Goal: Task Accomplishment & Management: Manage account settings

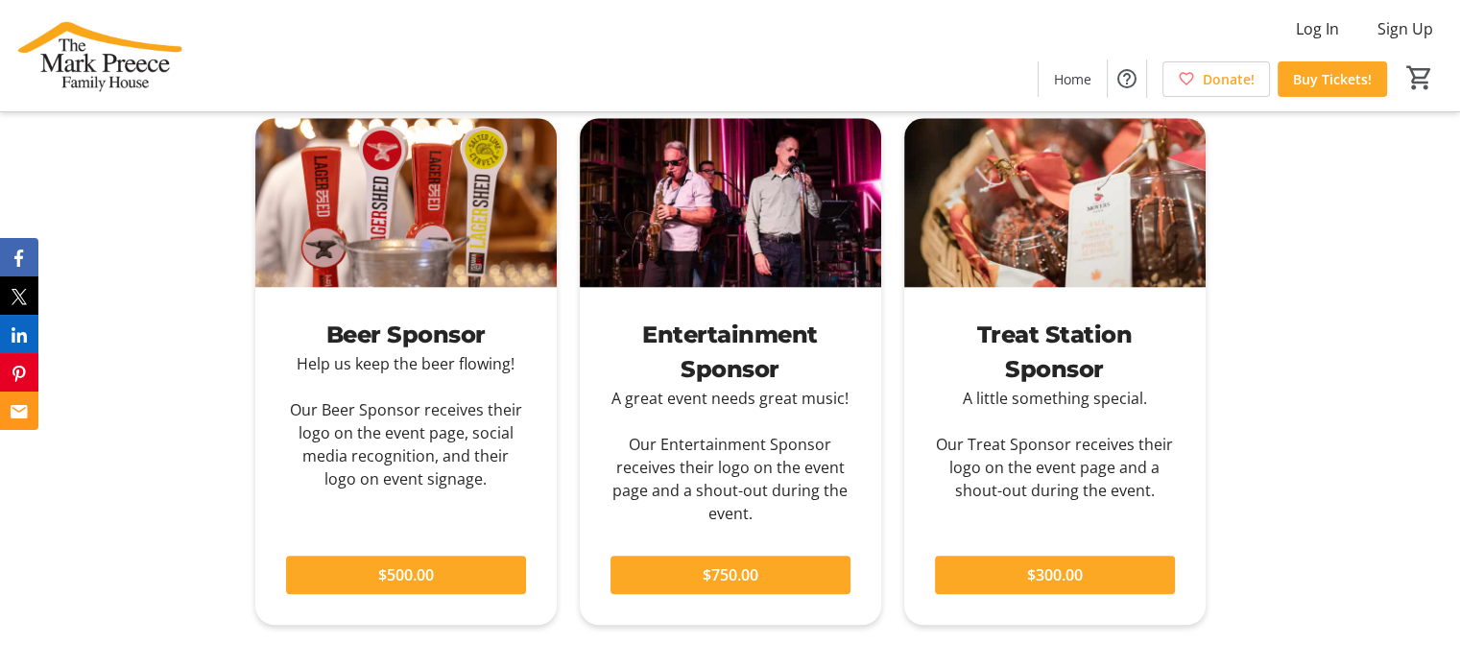
scroll to position [1823, 0]
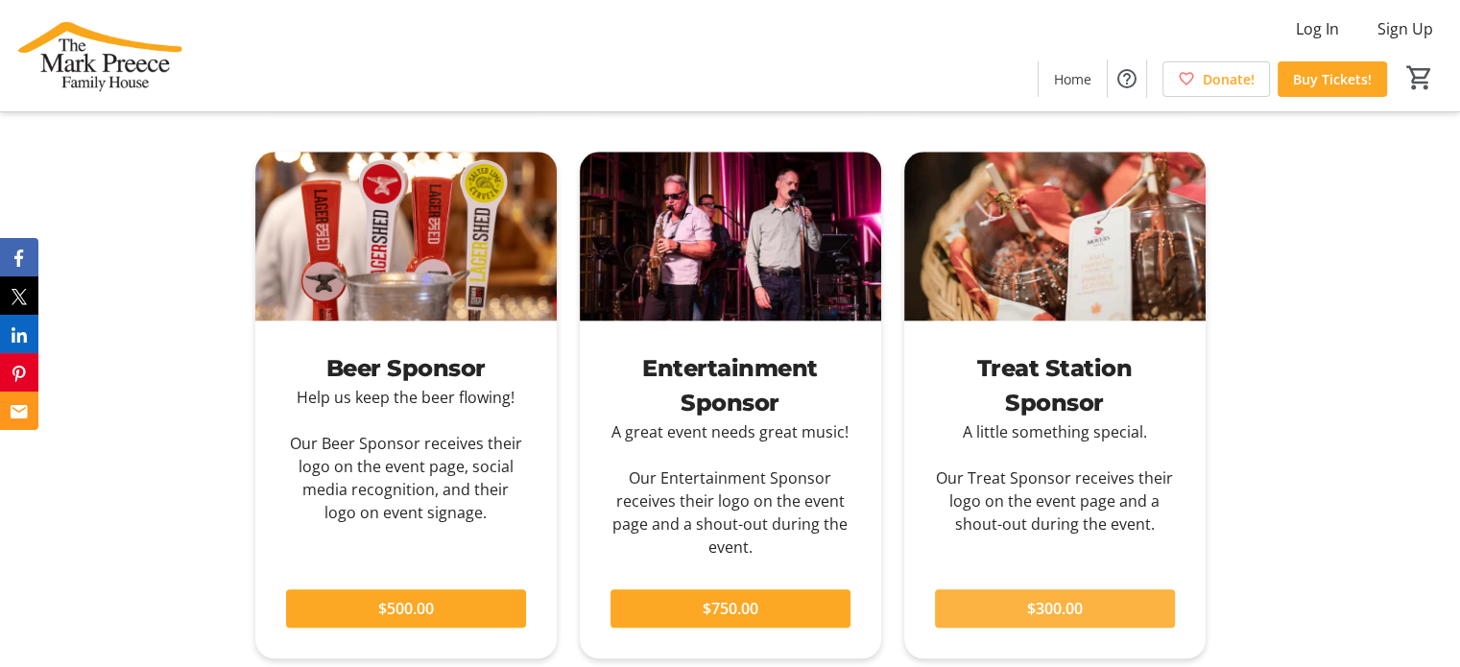
click at [990, 603] on span at bounding box center [1055, 608] width 240 height 46
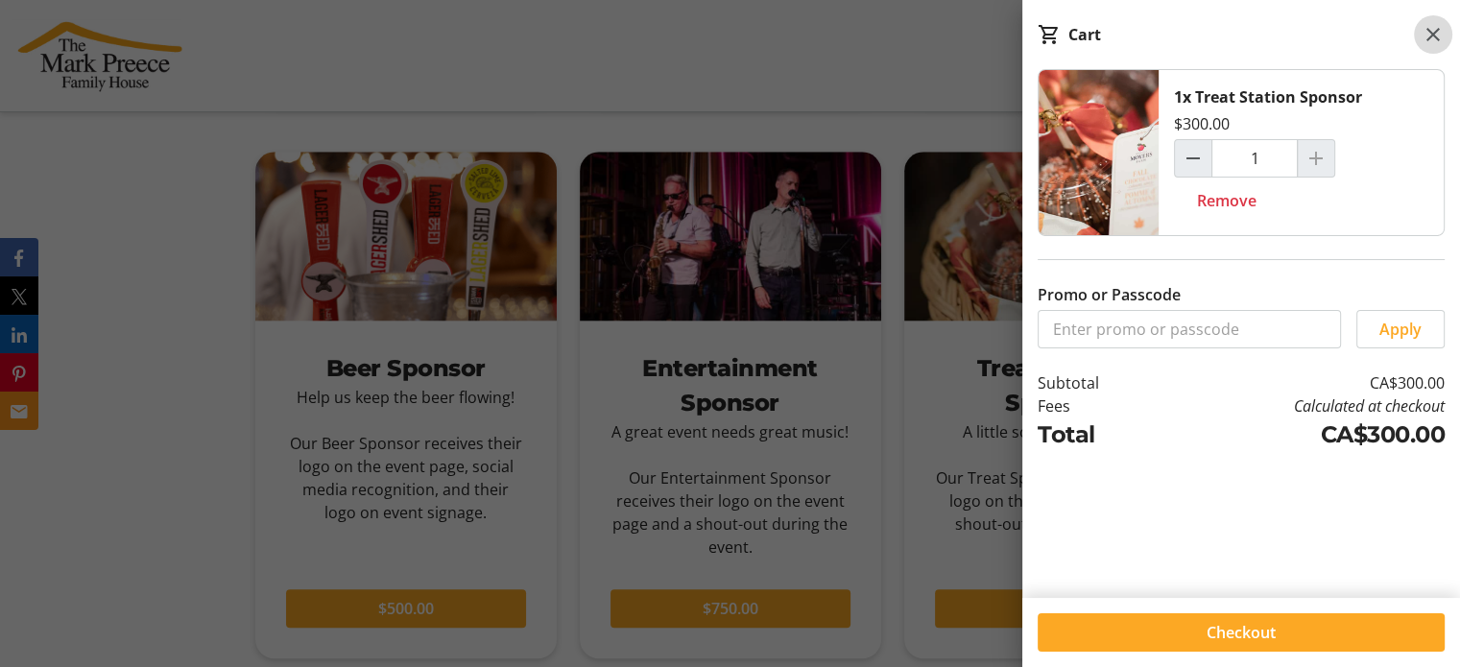
click at [1423, 19] on span at bounding box center [1433, 34] width 38 height 38
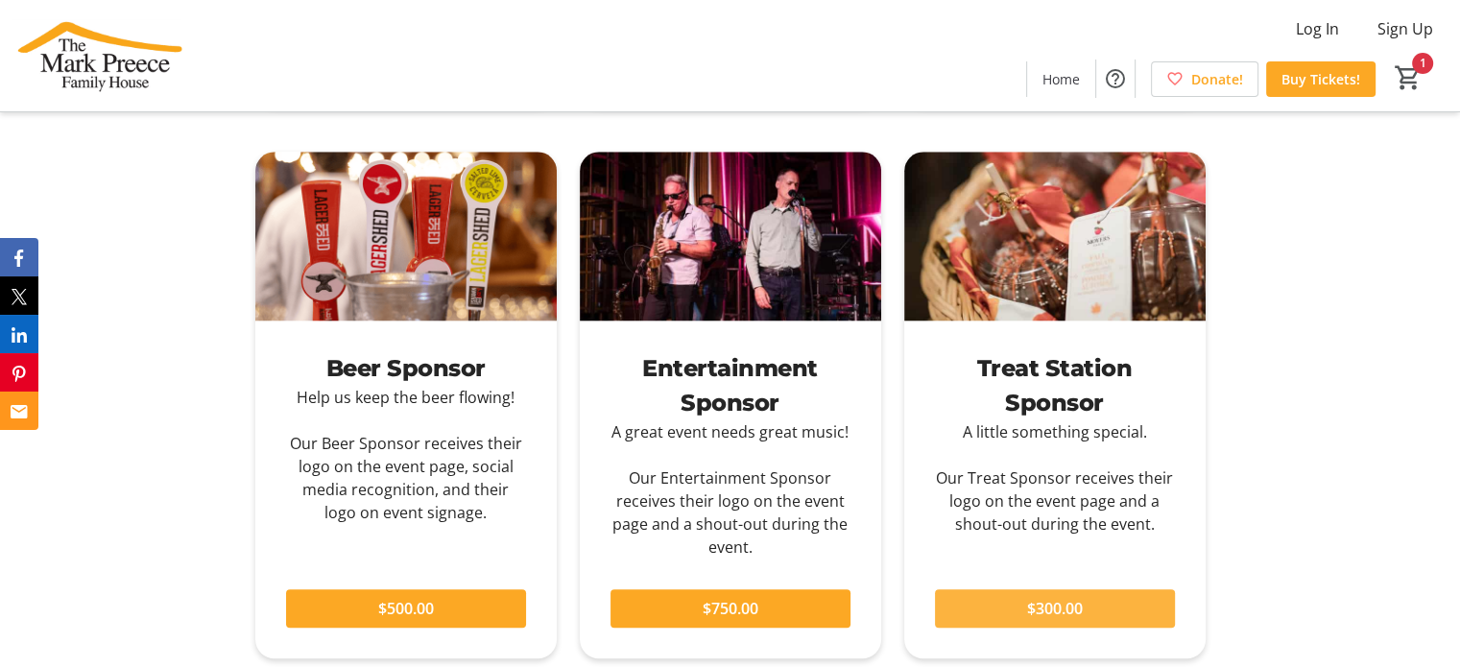
click at [1009, 606] on span at bounding box center [1055, 608] width 240 height 46
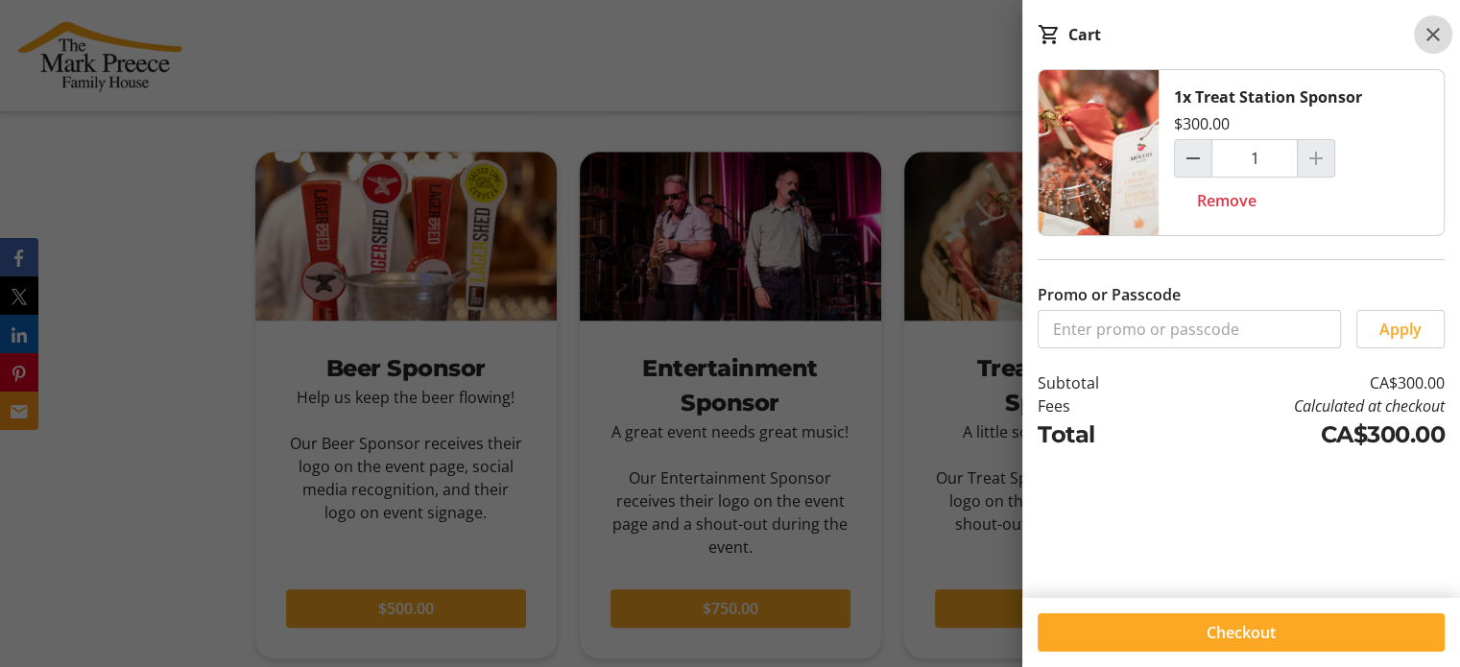
click at [1428, 29] on mat-icon at bounding box center [1432, 34] width 23 height 23
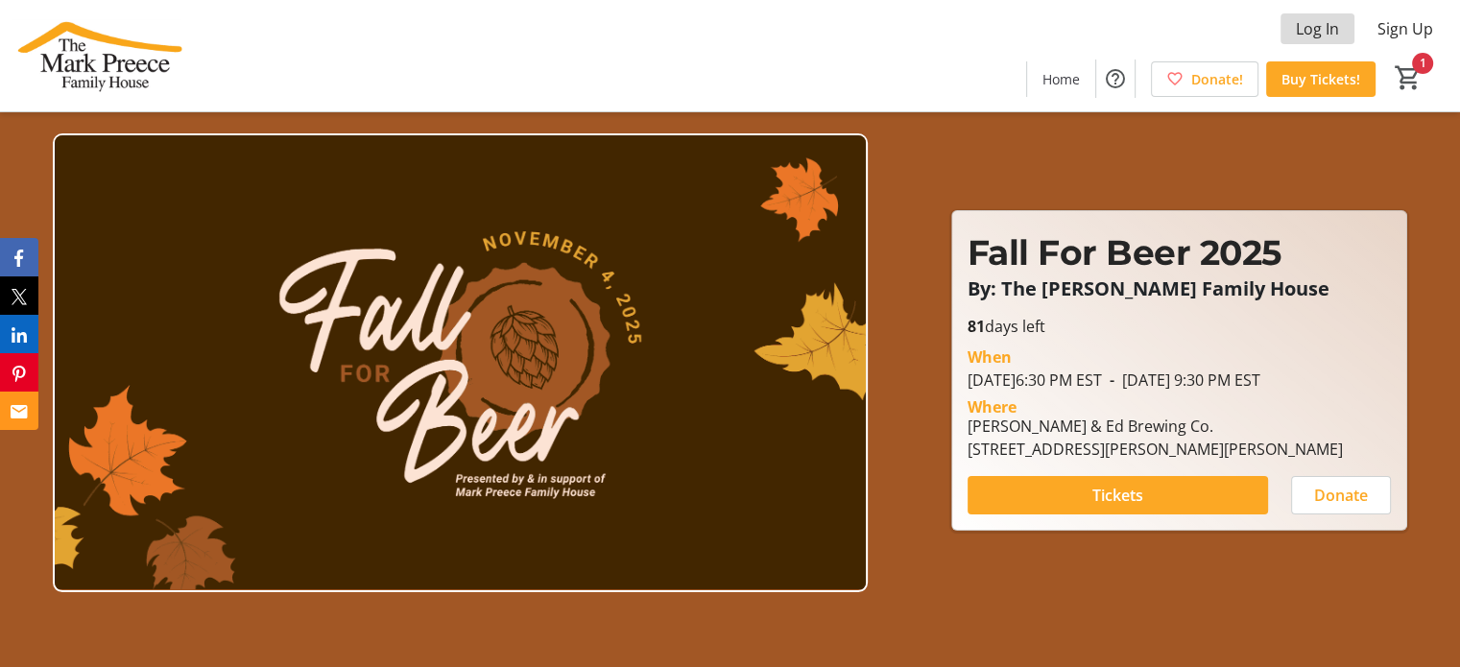
click at [1340, 30] on span at bounding box center [1317, 29] width 74 height 46
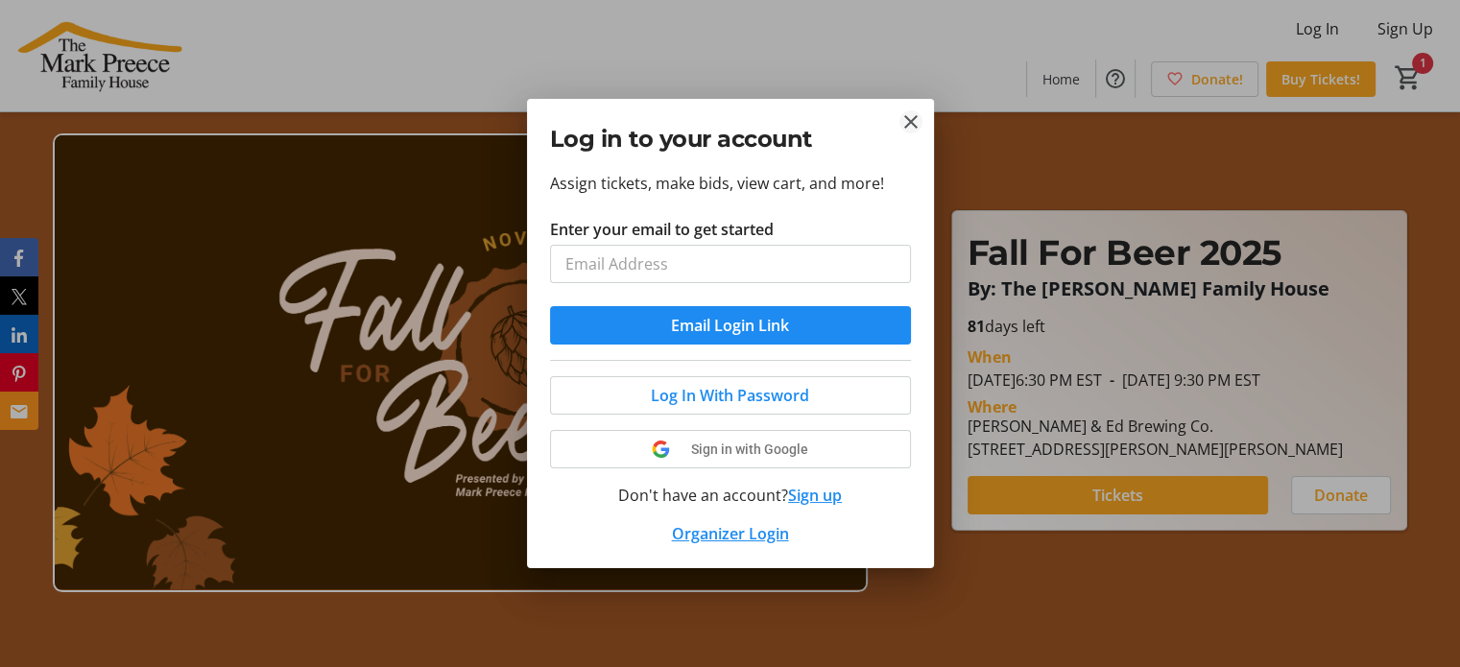
click at [914, 117] on mat-icon "Close" at bounding box center [910, 121] width 23 height 23
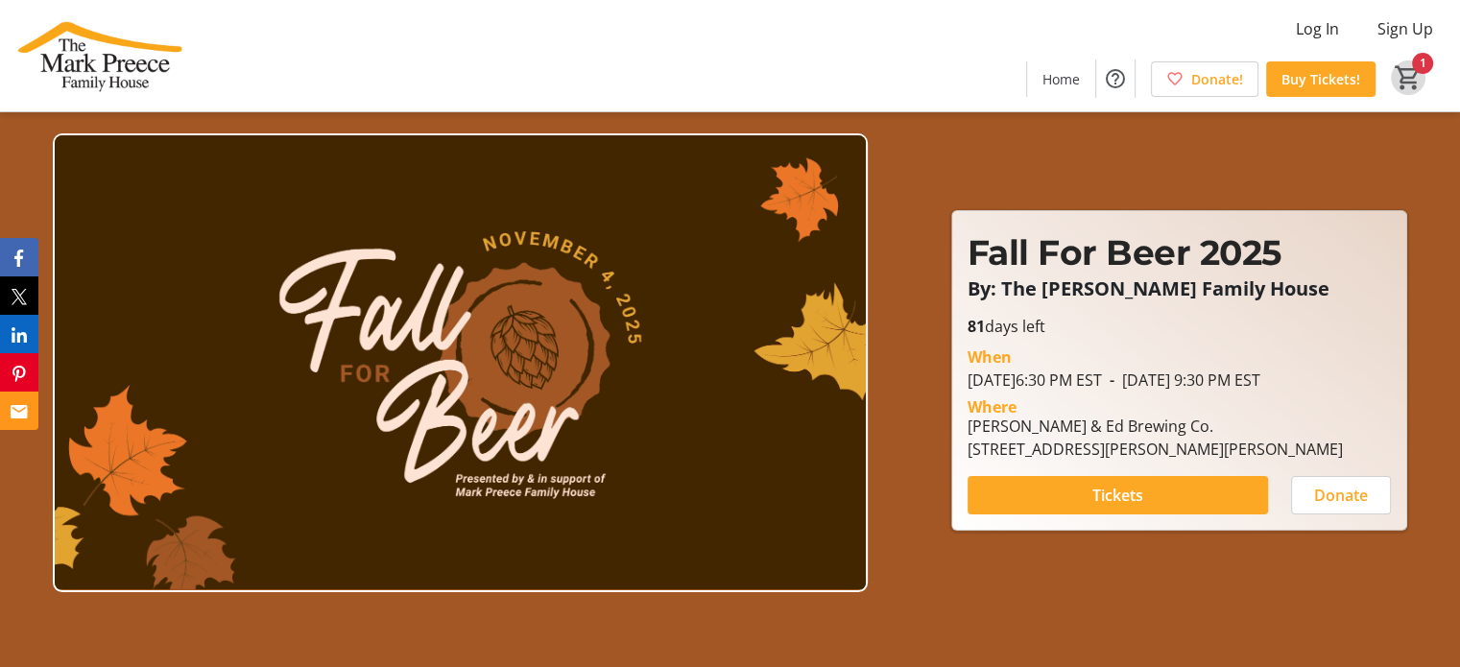
click at [1401, 69] on mat-icon "1" at bounding box center [1407, 77] width 29 height 29
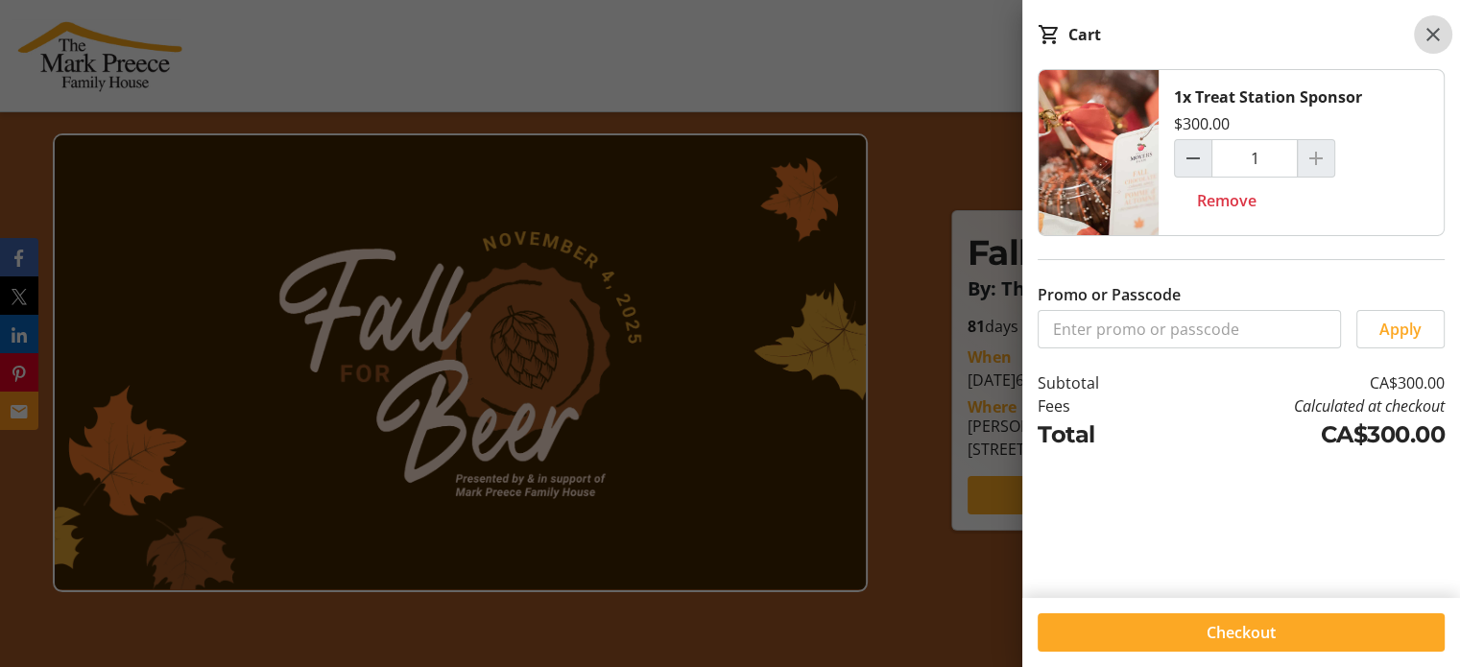
click at [1428, 34] on mat-icon at bounding box center [1432, 34] width 23 height 23
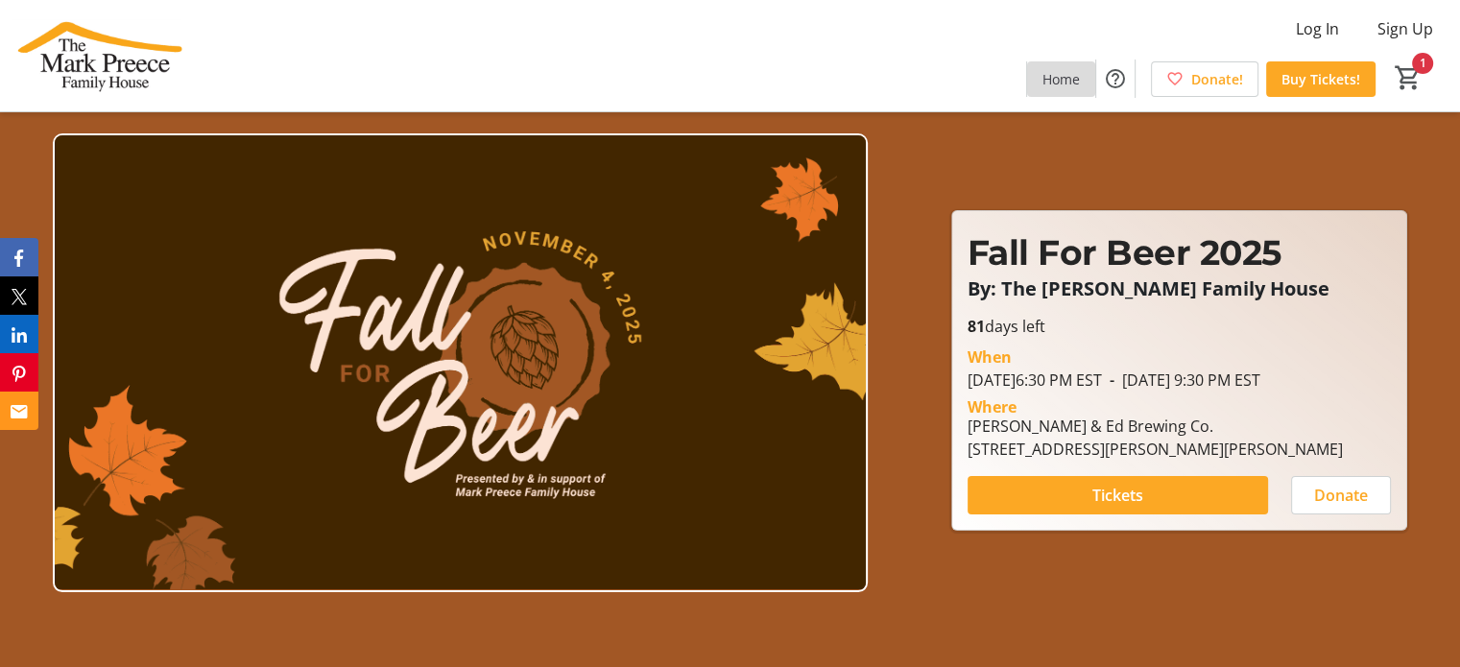
click at [1075, 75] on span "Home" at bounding box center [1060, 79] width 37 height 20
click at [1332, 29] on span "Log In" at bounding box center [1317, 28] width 43 height 23
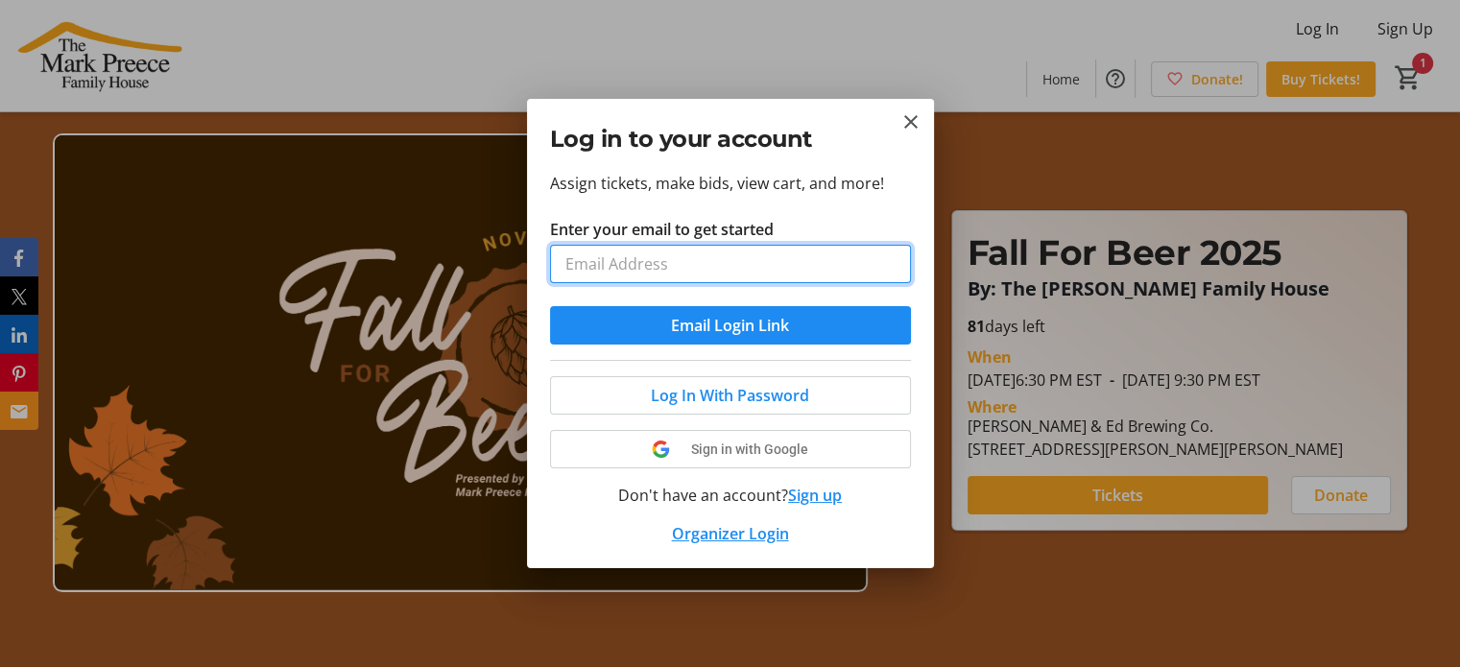
click at [706, 275] on input "Enter your email to get started" at bounding box center [730, 264] width 361 height 38
type input "[EMAIL_ADDRESS][DOMAIN_NAME]"
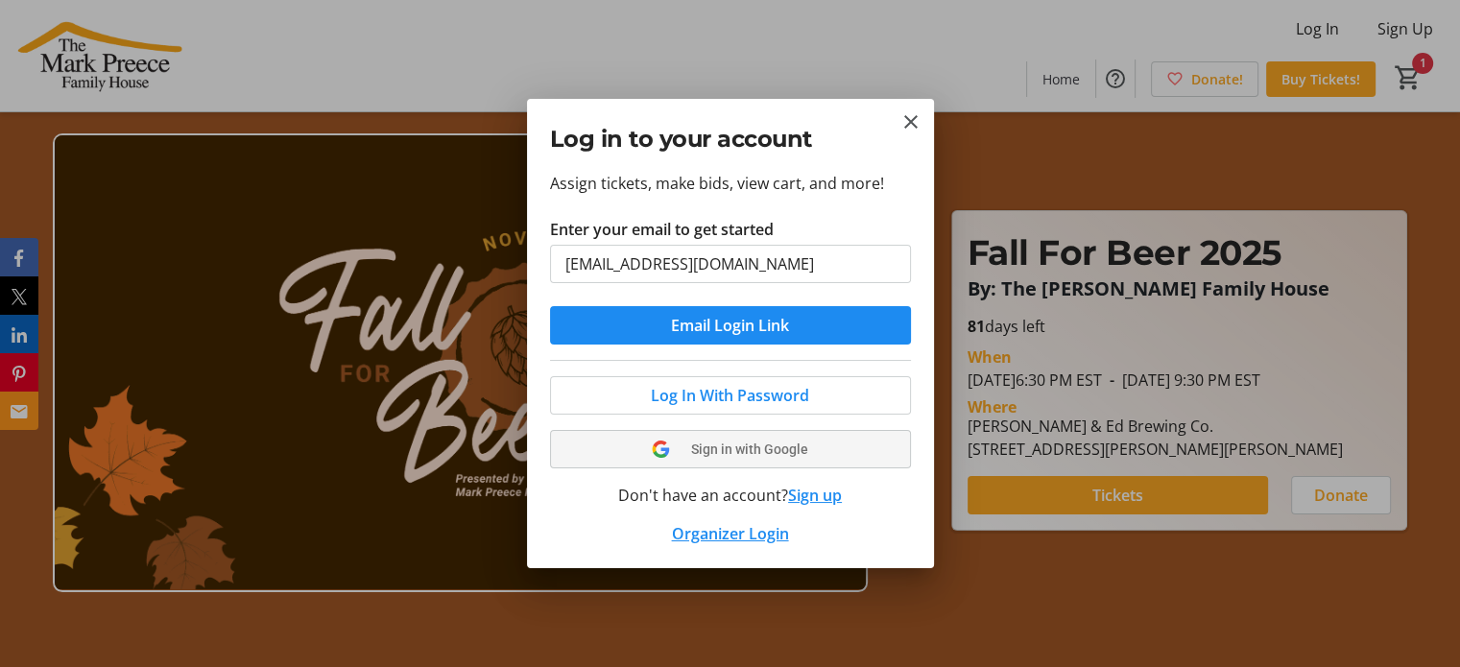
click at [746, 449] on span "Sign in with Google" at bounding box center [749, 448] width 117 height 15
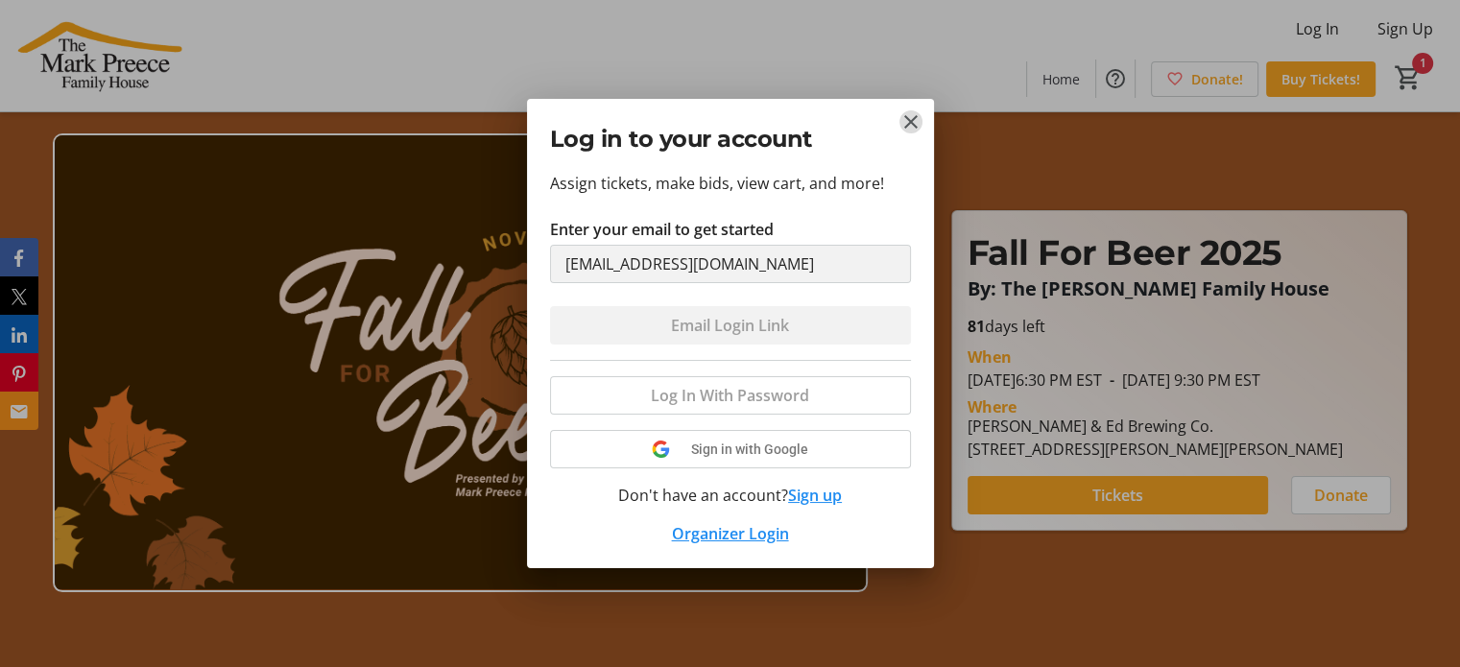
click at [916, 121] on mat-icon "Close" at bounding box center [910, 121] width 23 height 23
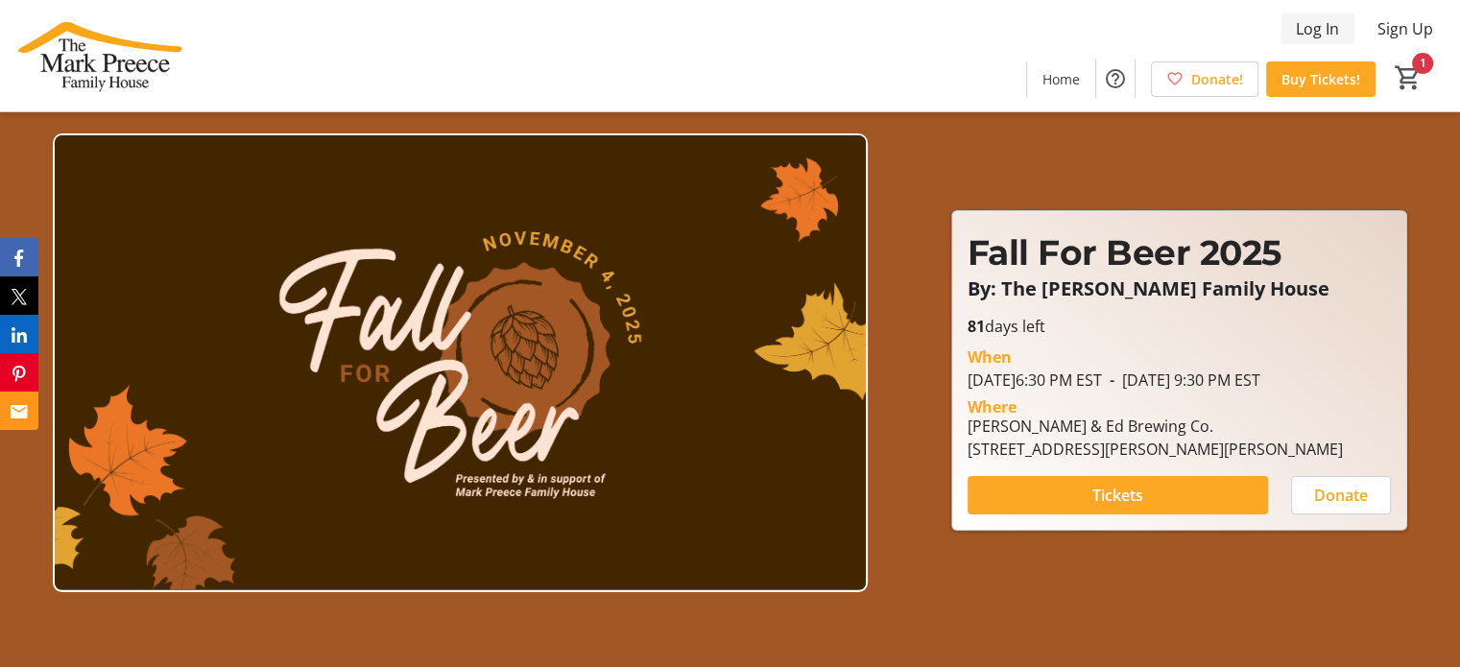
click at [1302, 30] on span "Log In" at bounding box center [1317, 28] width 43 height 23
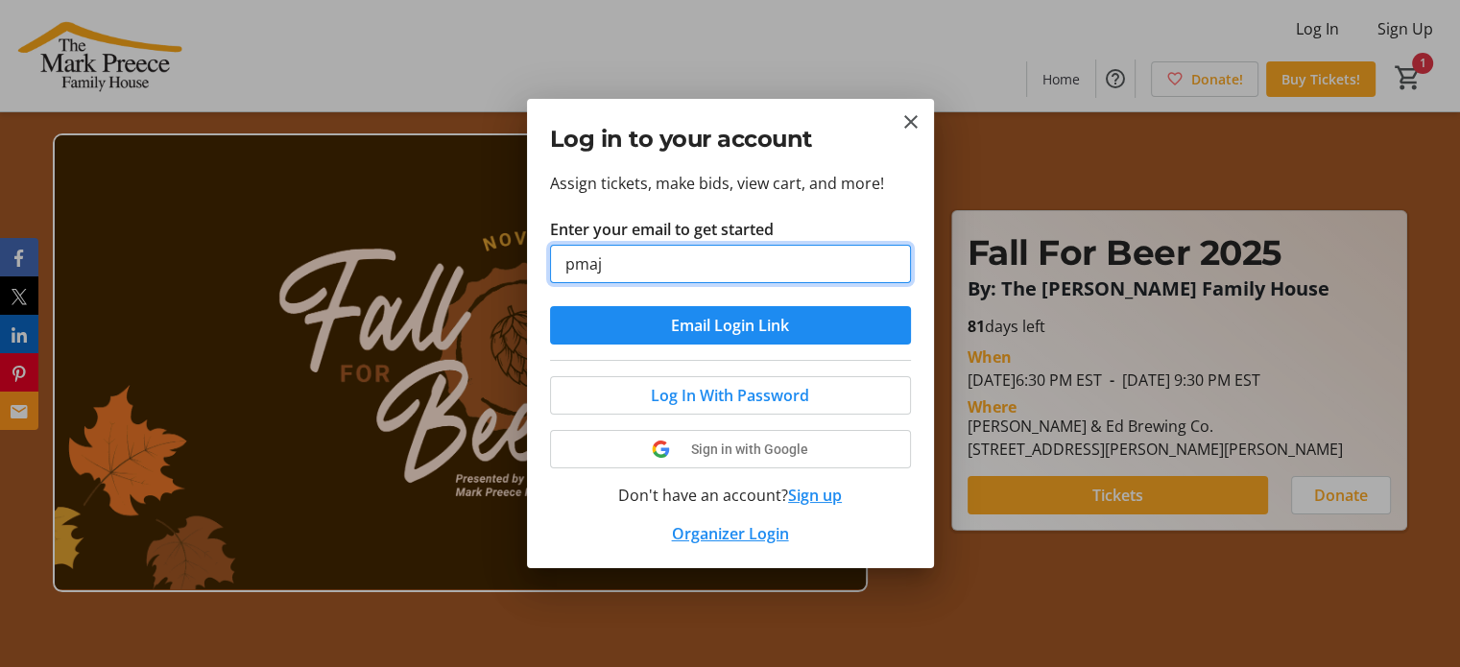
type input "pmajcher@markpreecehouse.ca"
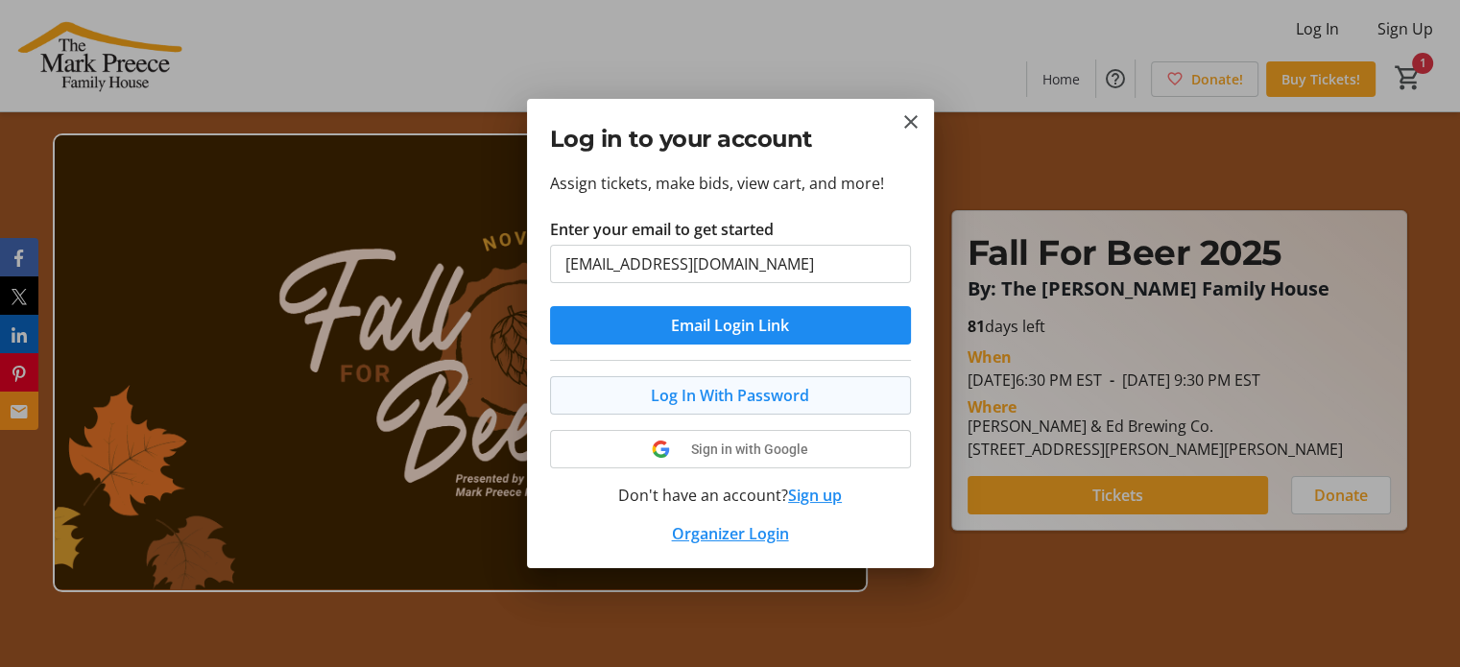
click at [741, 392] on span "Log In With Password" at bounding box center [730, 395] width 158 height 23
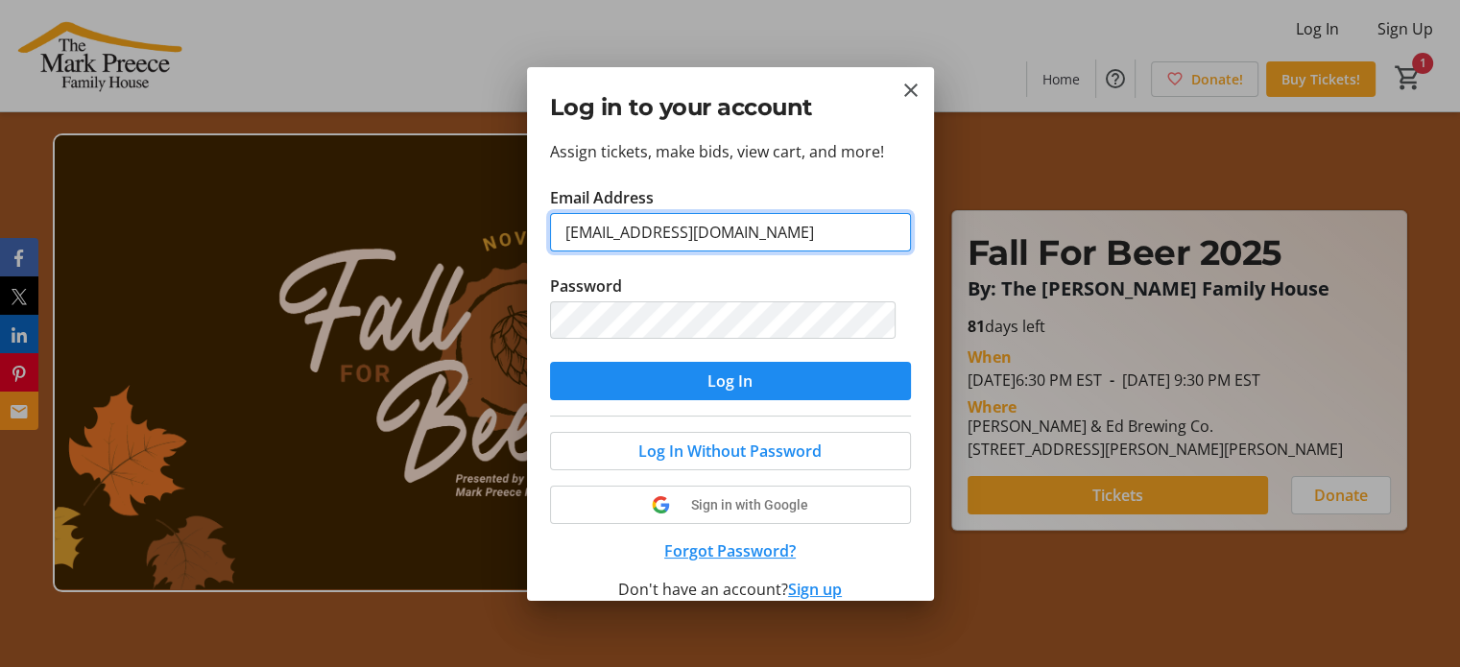
drag, startPoint x: 806, startPoint y: 234, endPoint x: 512, endPoint y: 237, distance: 293.7
click at [512, 237] on div "Log in to your account Assign tickets, make bids, view cart, and more! Email Ad…" at bounding box center [730, 333] width 1460 height 667
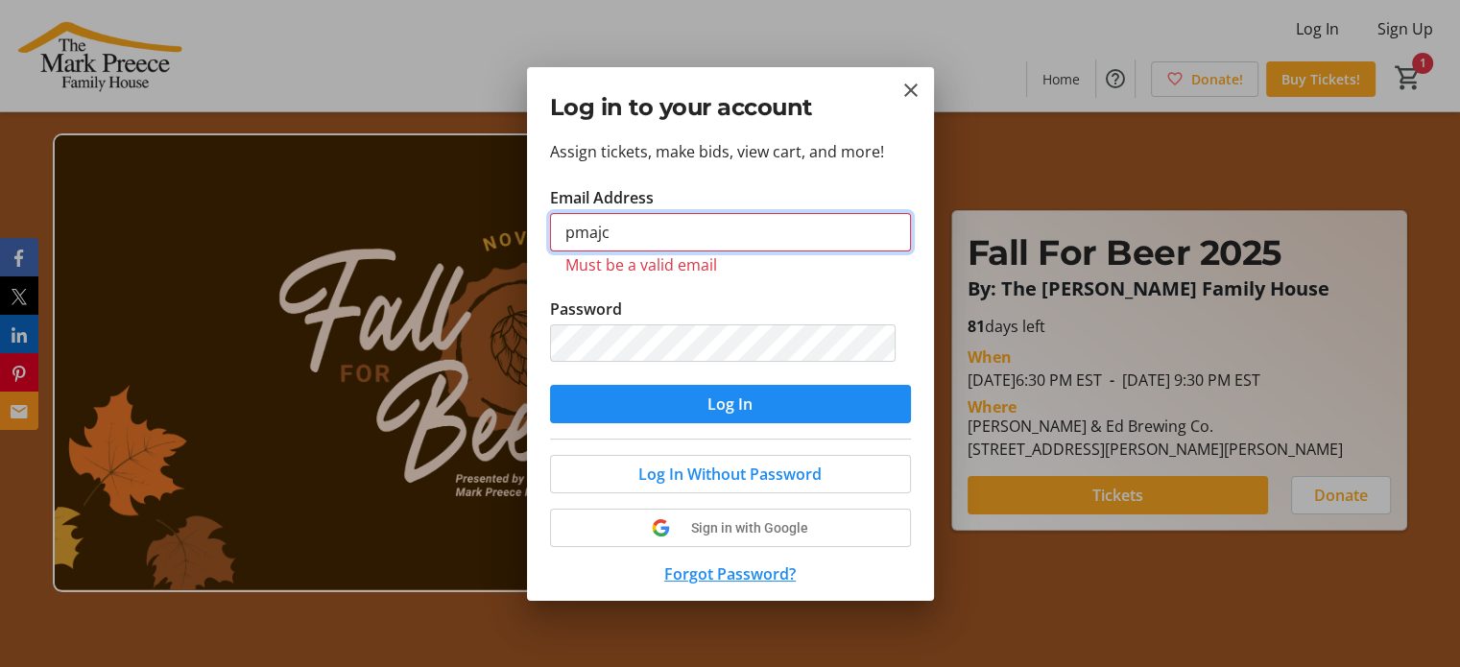
type input "pmajcher@markpreecehouse.ca"
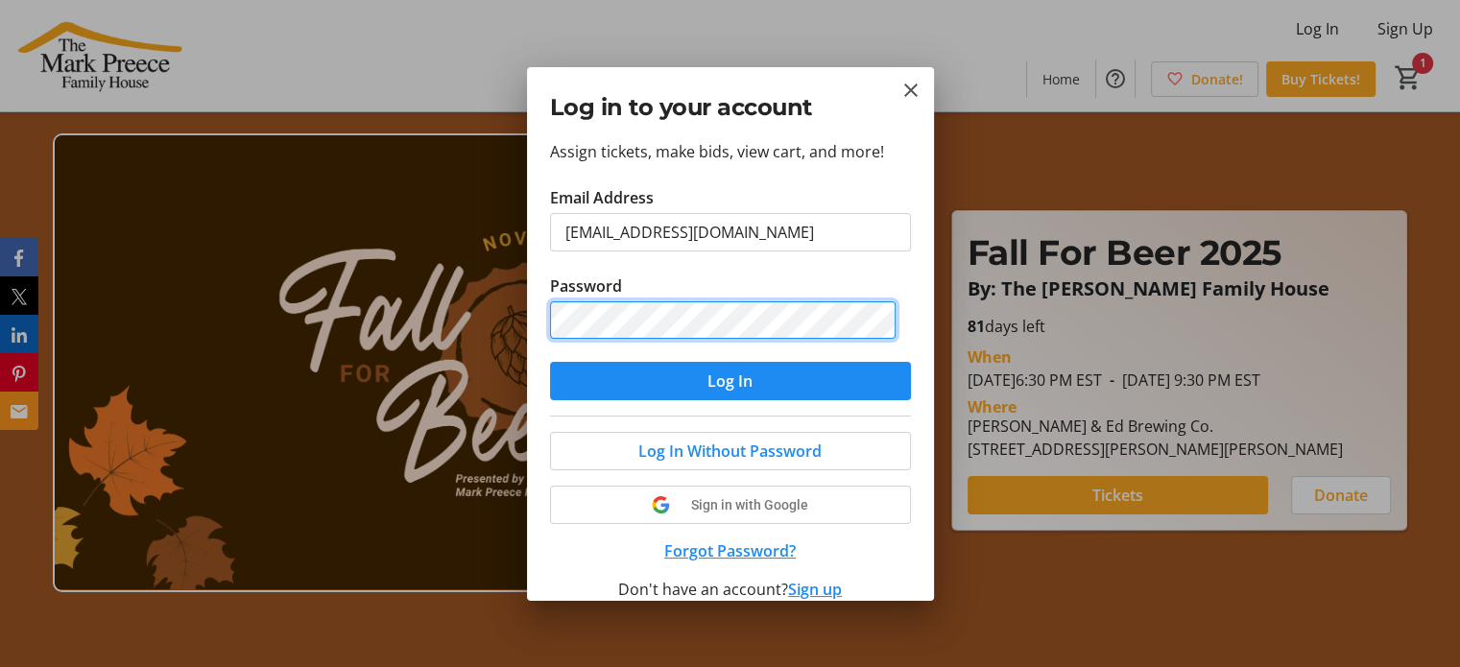
click at [472, 330] on div "Log in to your account Assign tickets, make bids, view cart, and more! Email Ad…" at bounding box center [730, 333] width 1460 height 667
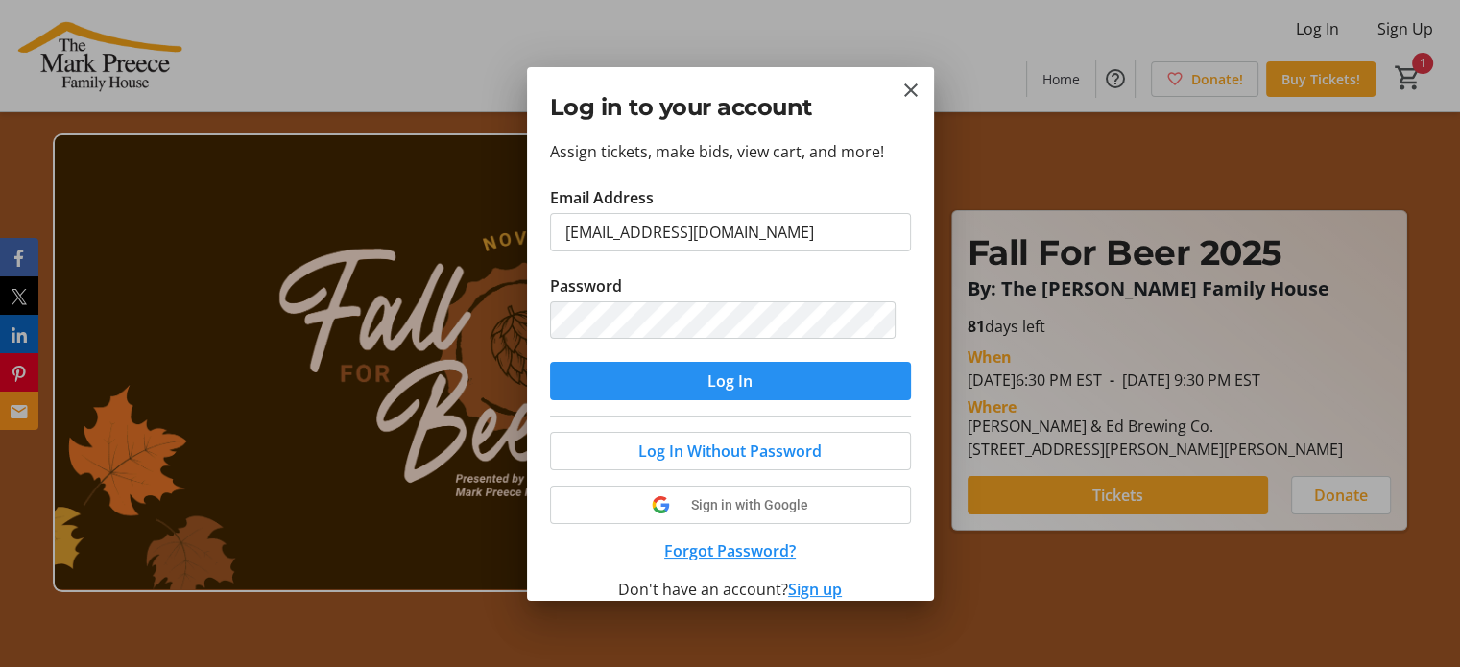
click at [696, 384] on span "submit" at bounding box center [730, 381] width 361 height 46
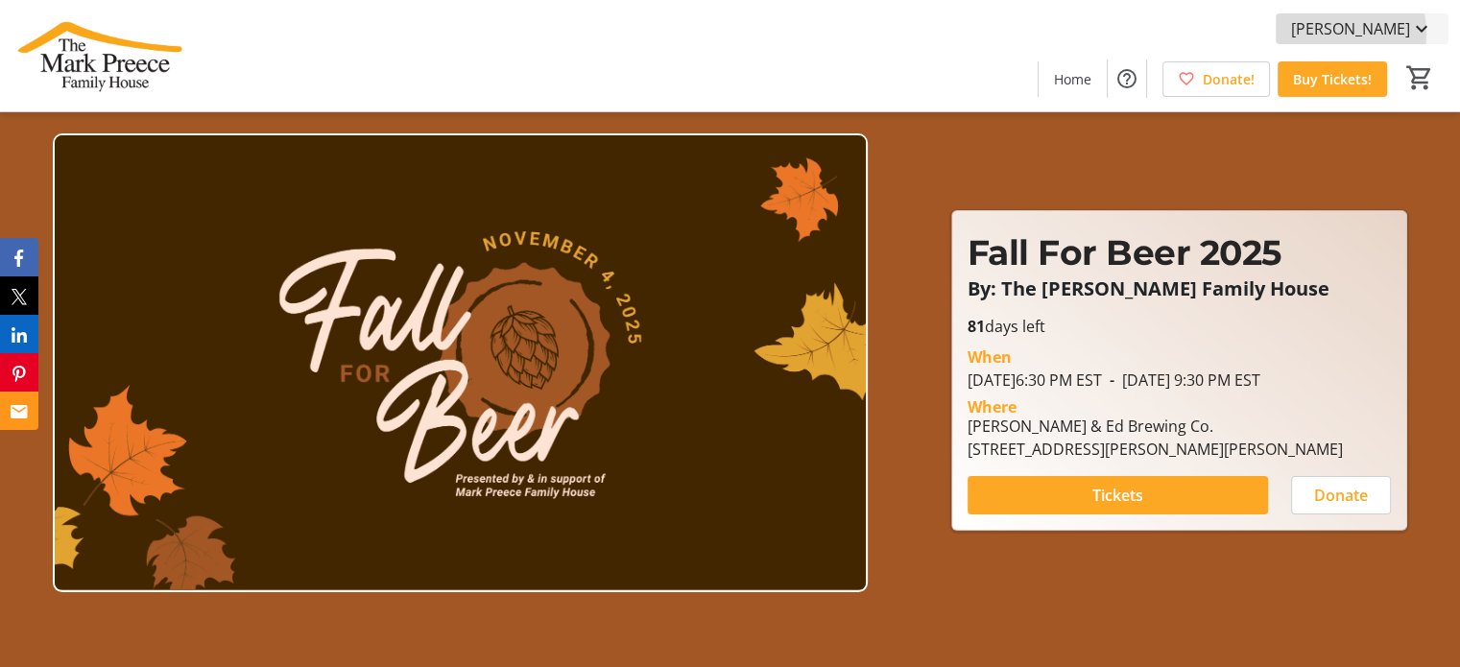
click at [1347, 34] on span "Patti Majcher" at bounding box center [1350, 28] width 119 height 23
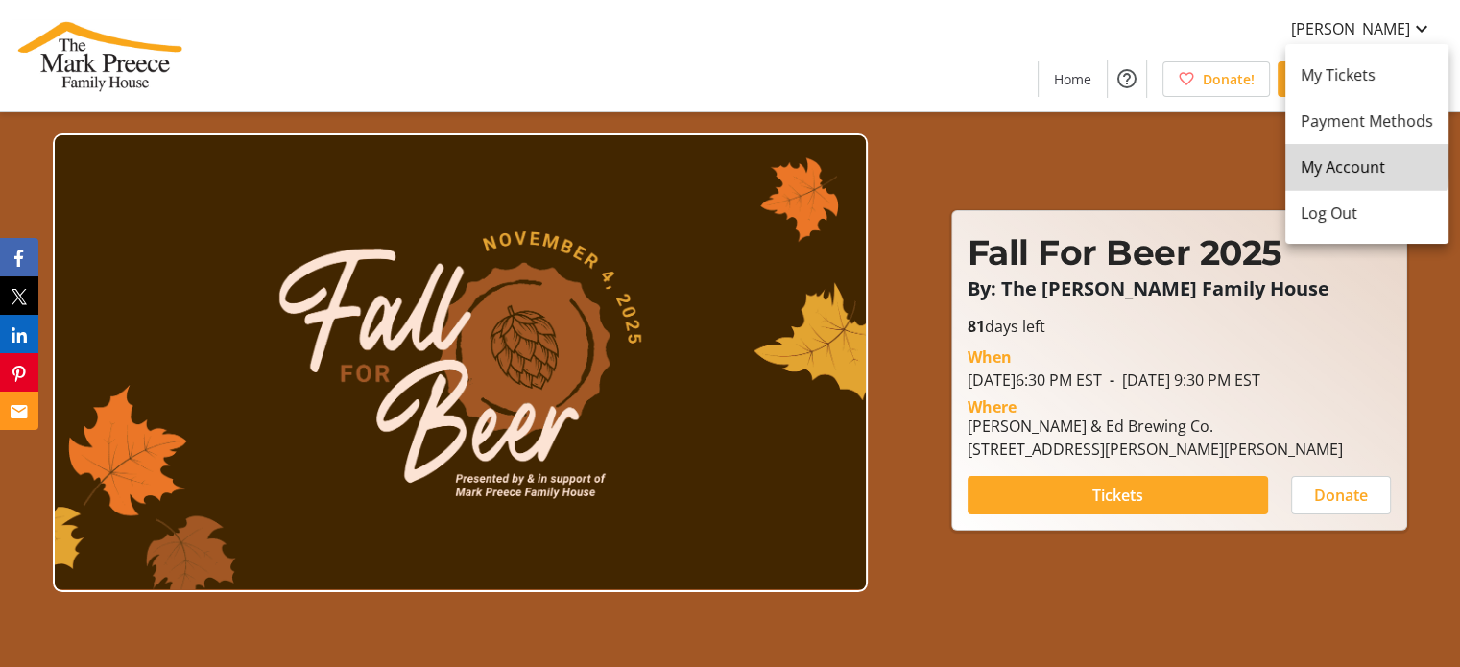
click at [1350, 163] on span "My Account" at bounding box center [1366, 166] width 132 height 23
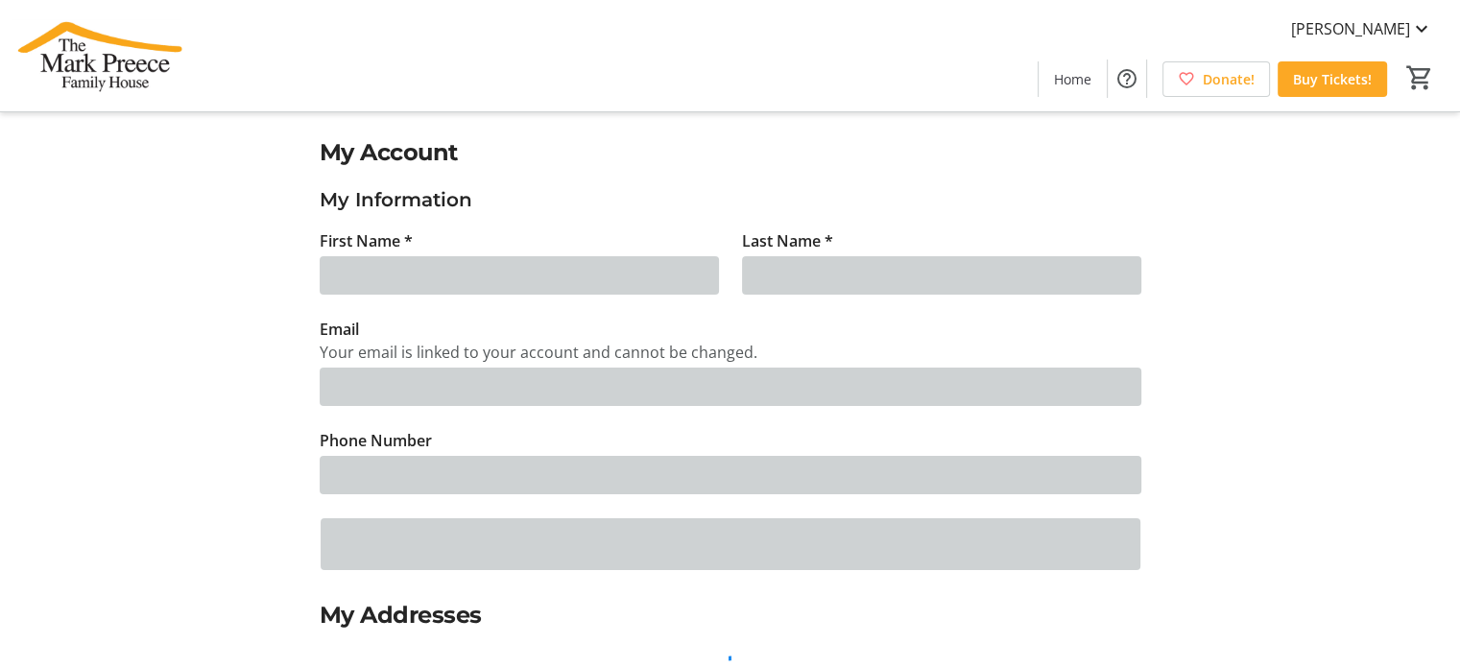
type input "Patti"
type input "Majcher"
type input "pmajcher@markpreecehouse.ca"
type input "(905) 529-0770"
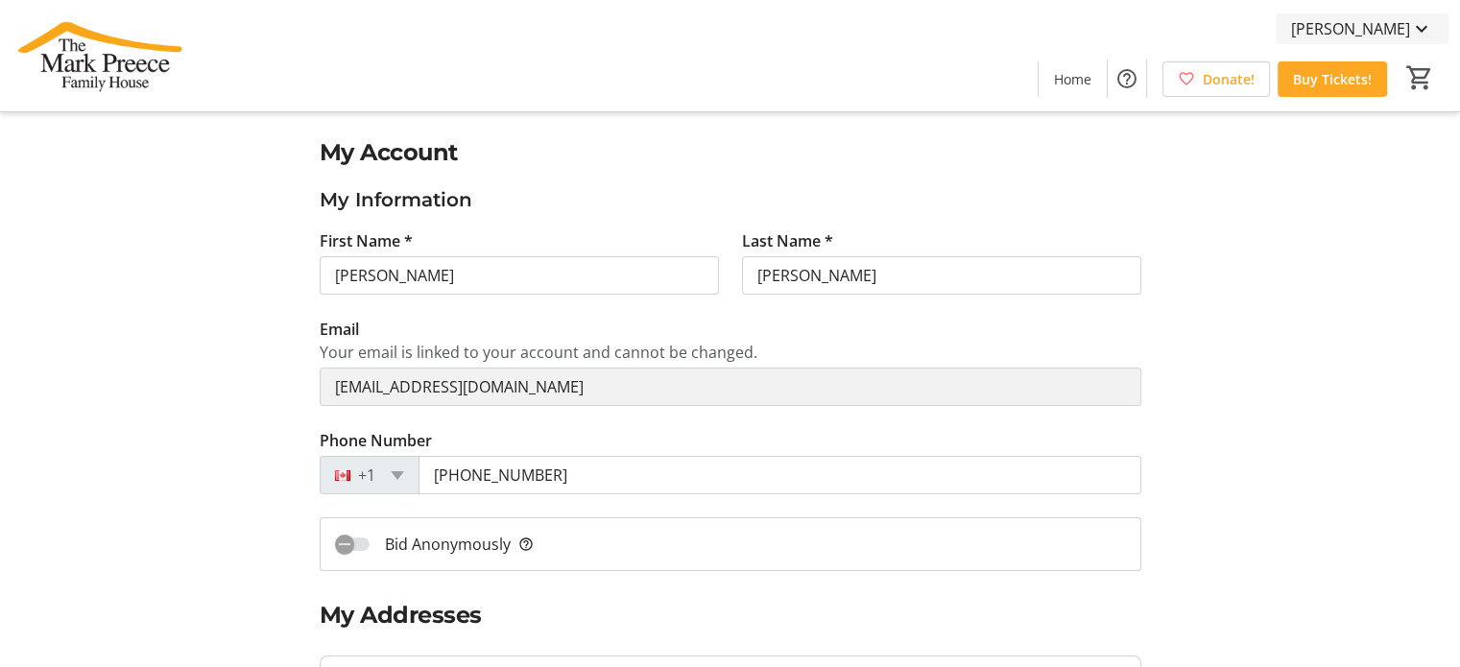
click at [1347, 24] on span "Patti Majcher" at bounding box center [1350, 28] width 119 height 23
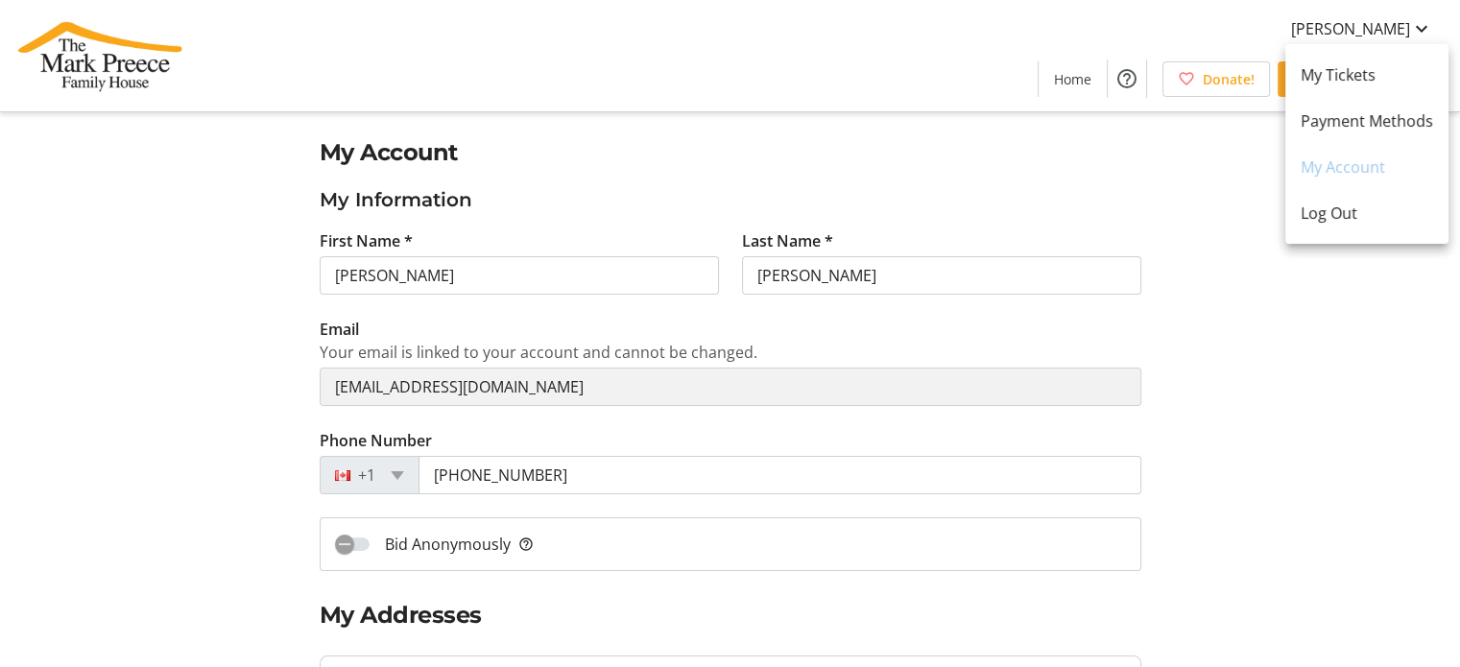
drag, startPoint x: 1249, startPoint y: 409, endPoint x: 1225, endPoint y: 264, distance: 147.0
click at [1251, 395] on div at bounding box center [730, 333] width 1460 height 667
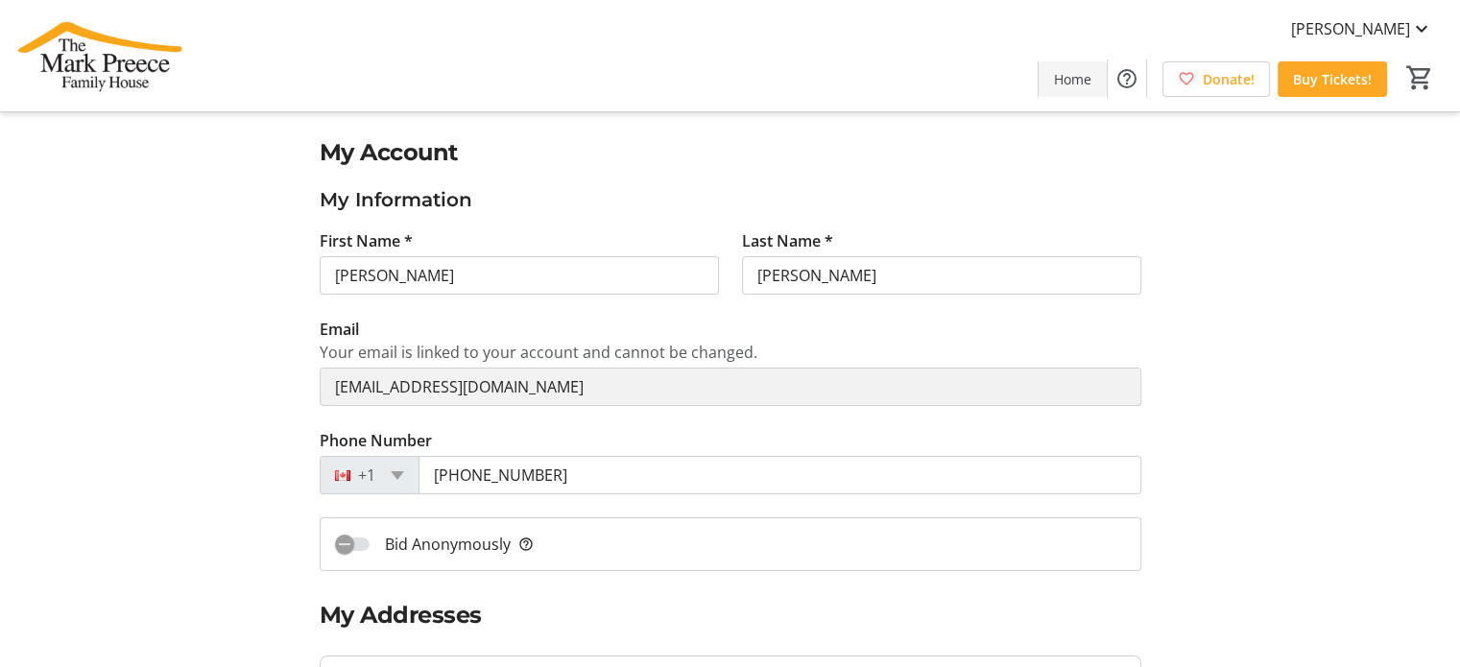
click at [1093, 89] on span at bounding box center [1072, 79] width 68 height 46
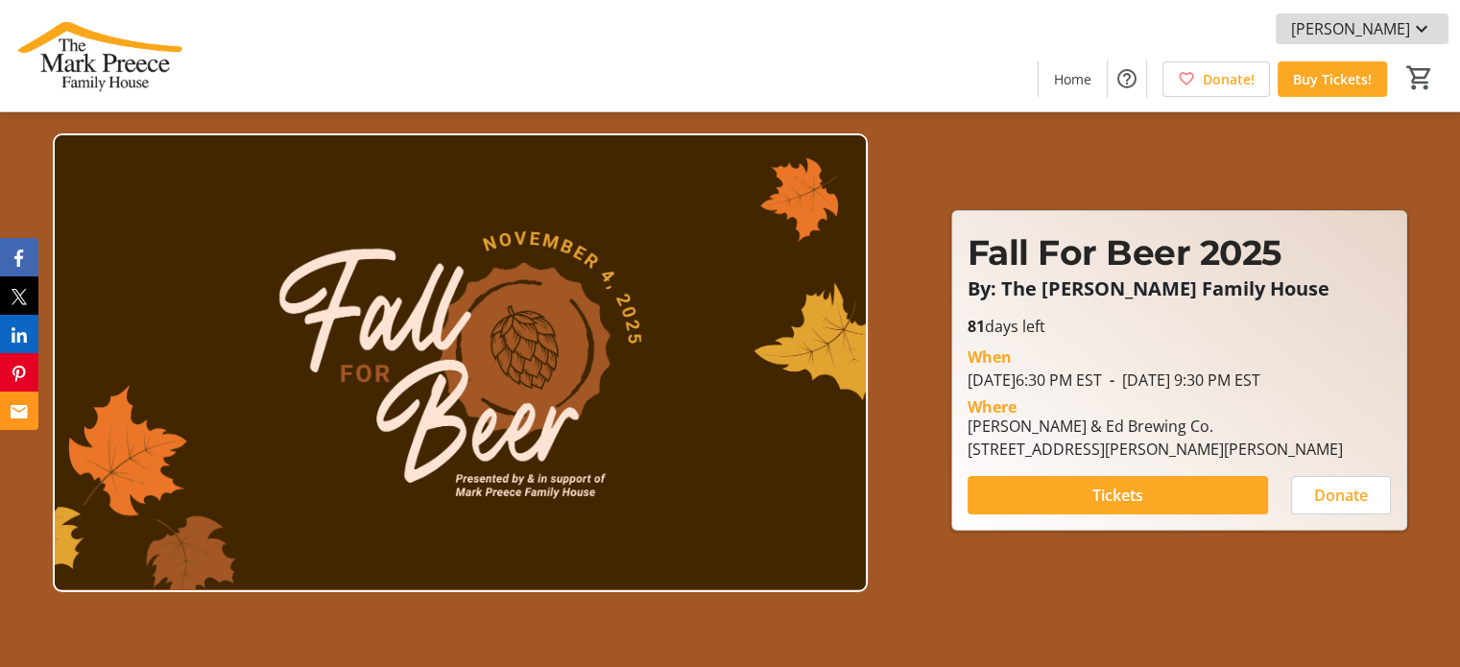
click at [1420, 36] on mat-icon at bounding box center [1421, 28] width 23 height 23
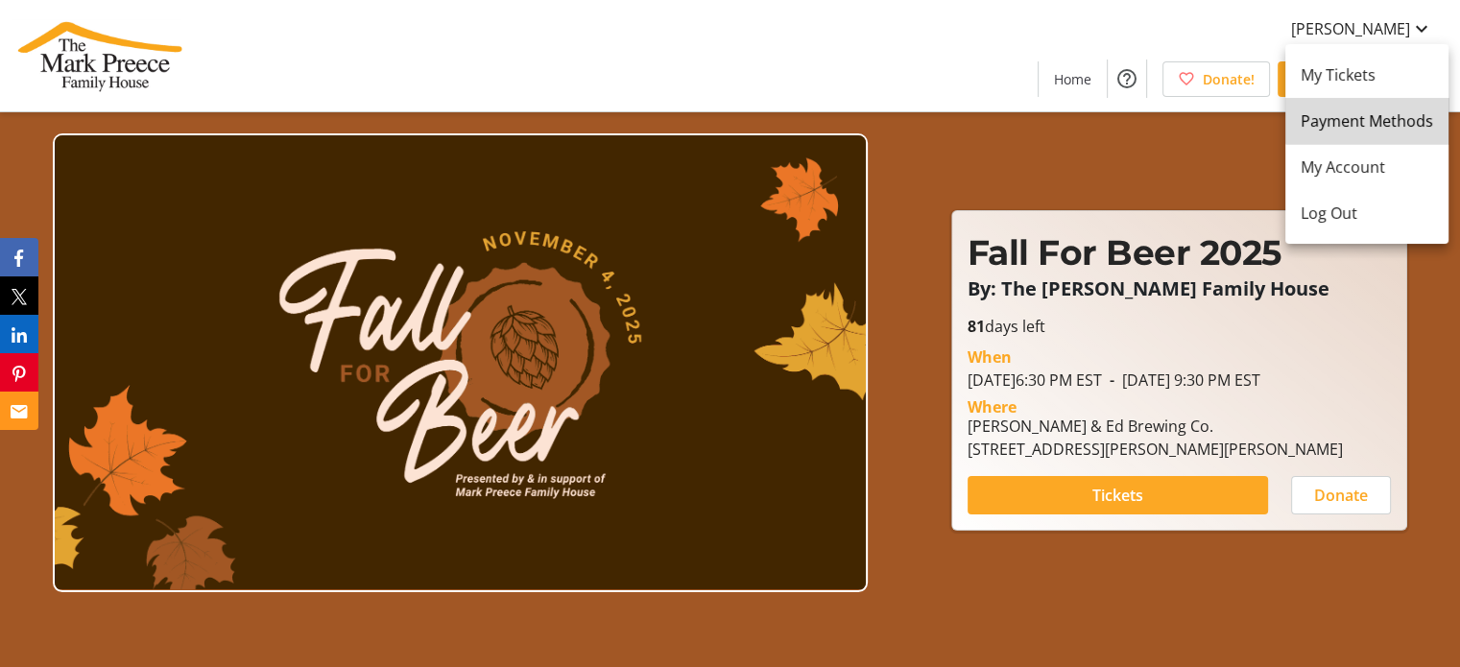
click at [1386, 109] on span "Payment Methods" at bounding box center [1366, 120] width 132 height 23
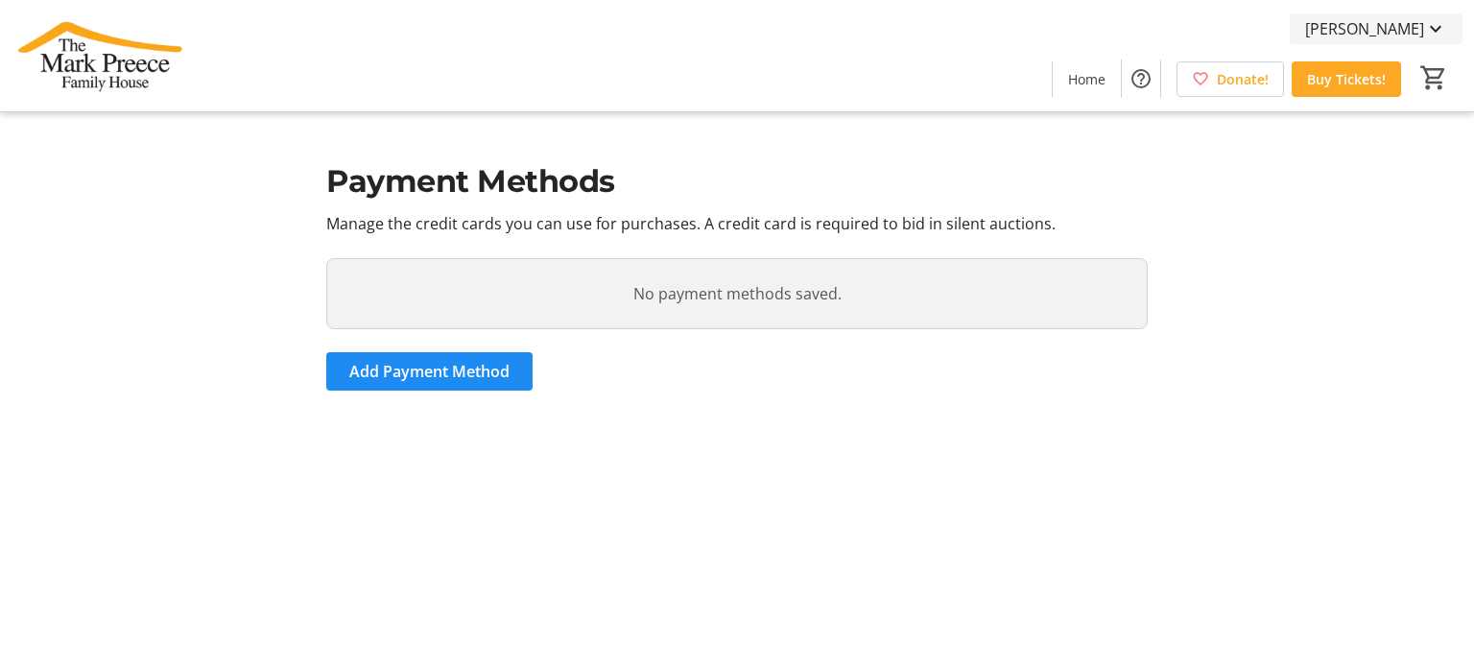
click at [1402, 24] on span "Patti Majcher" at bounding box center [1364, 28] width 119 height 23
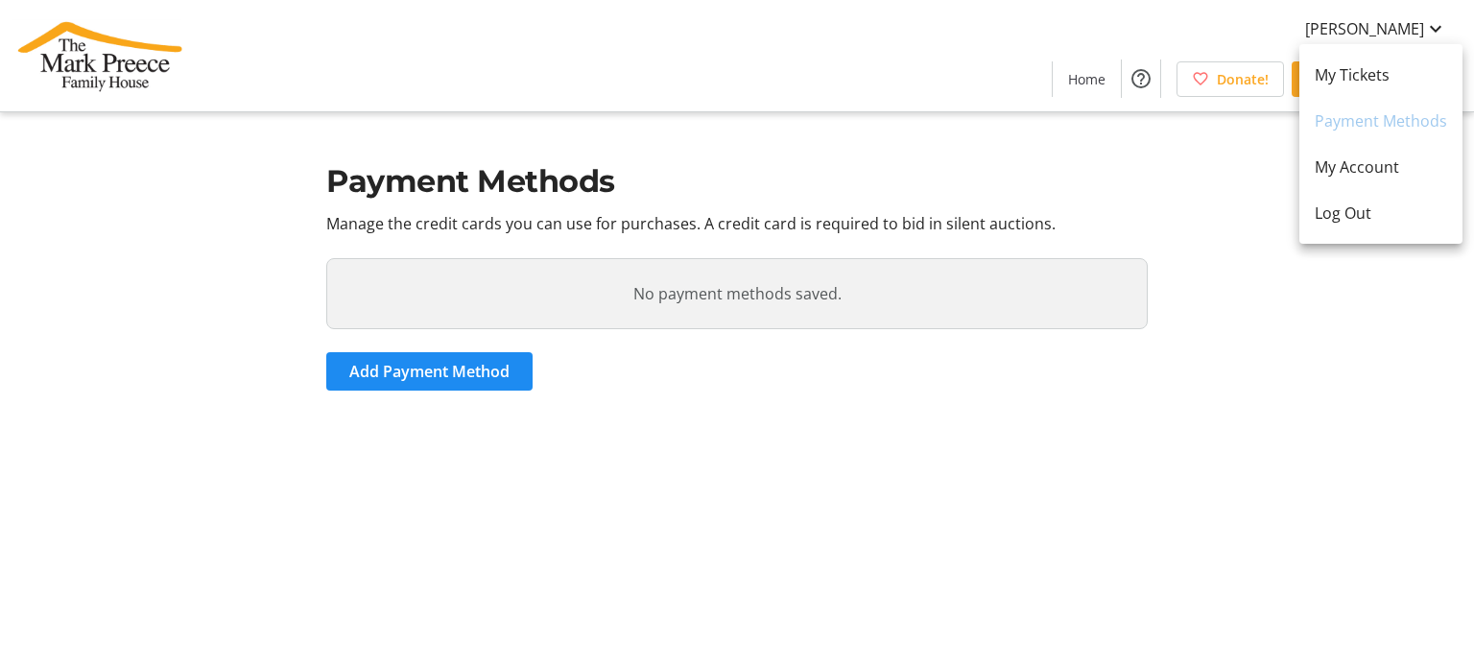
click at [1343, 287] on div at bounding box center [737, 333] width 1474 height 667
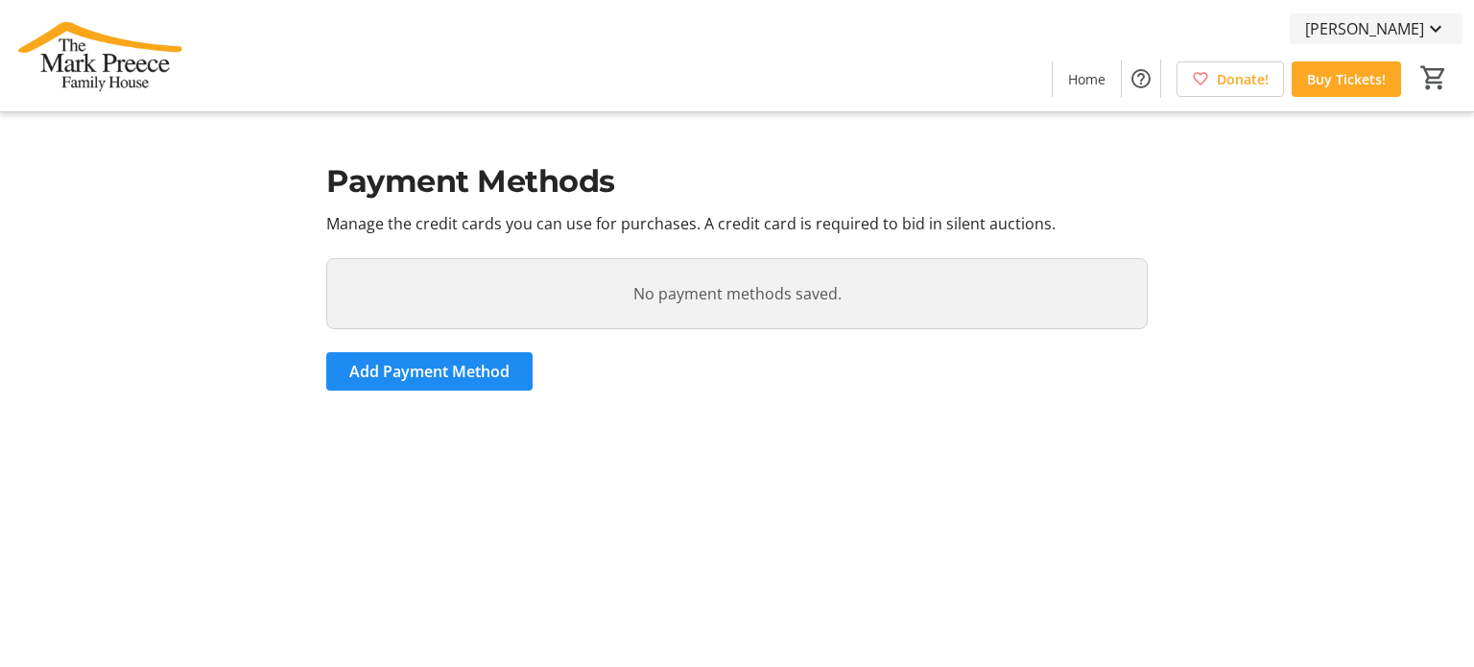
click at [1340, 17] on span "Patti Majcher" at bounding box center [1364, 28] width 119 height 23
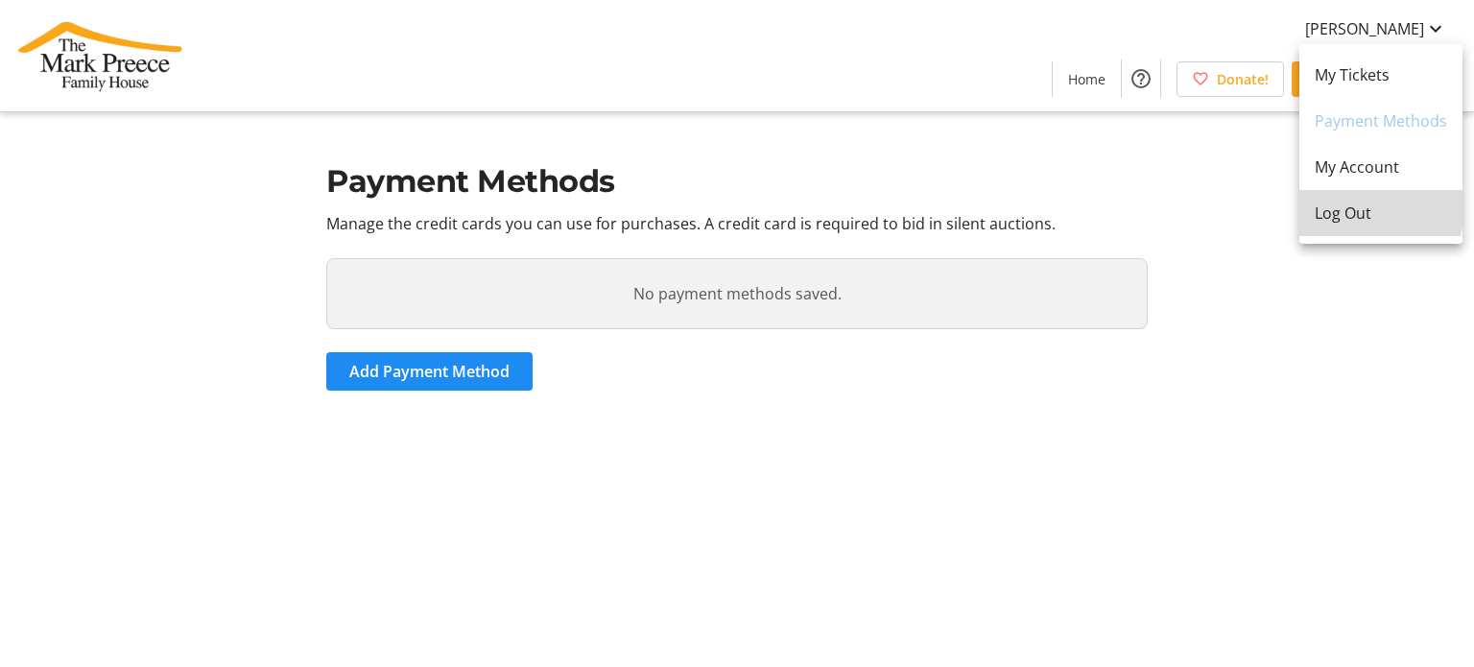
click at [1342, 204] on span "Log Out" at bounding box center [1381, 213] width 132 height 23
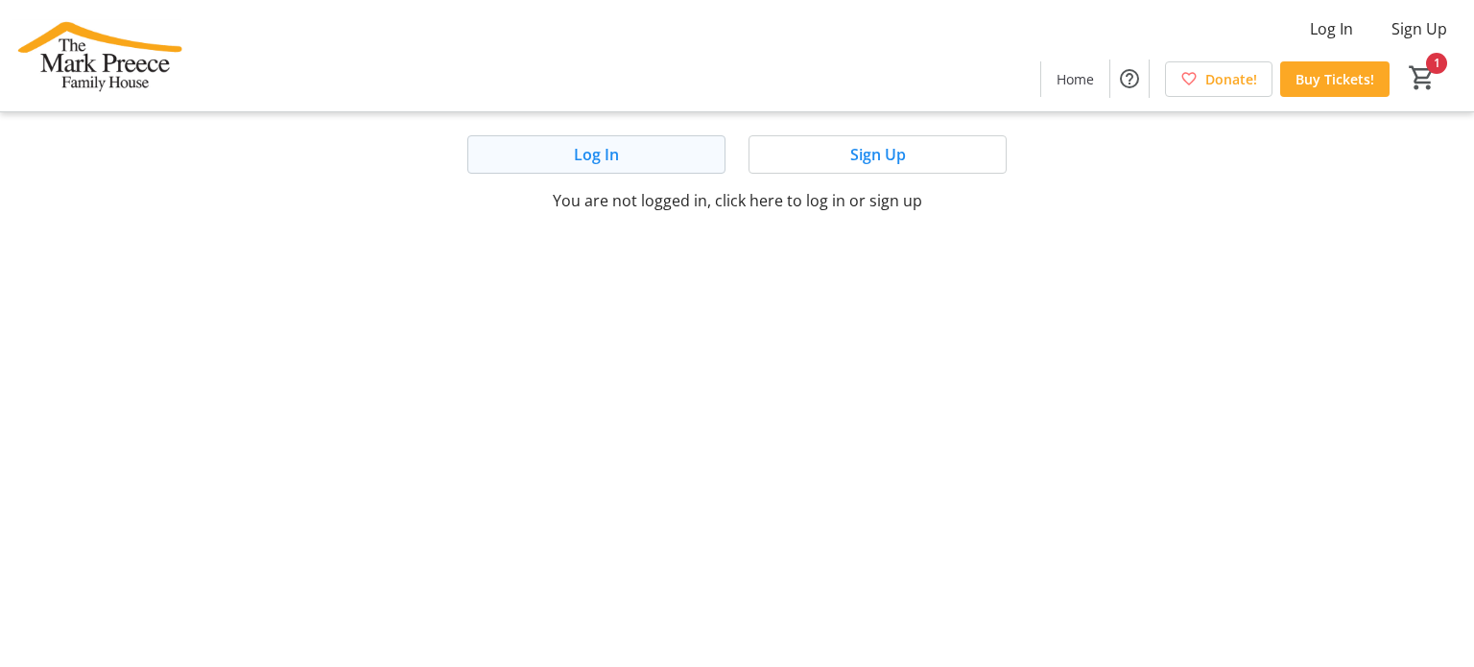
click at [672, 157] on span at bounding box center [596, 154] width 256 height 46
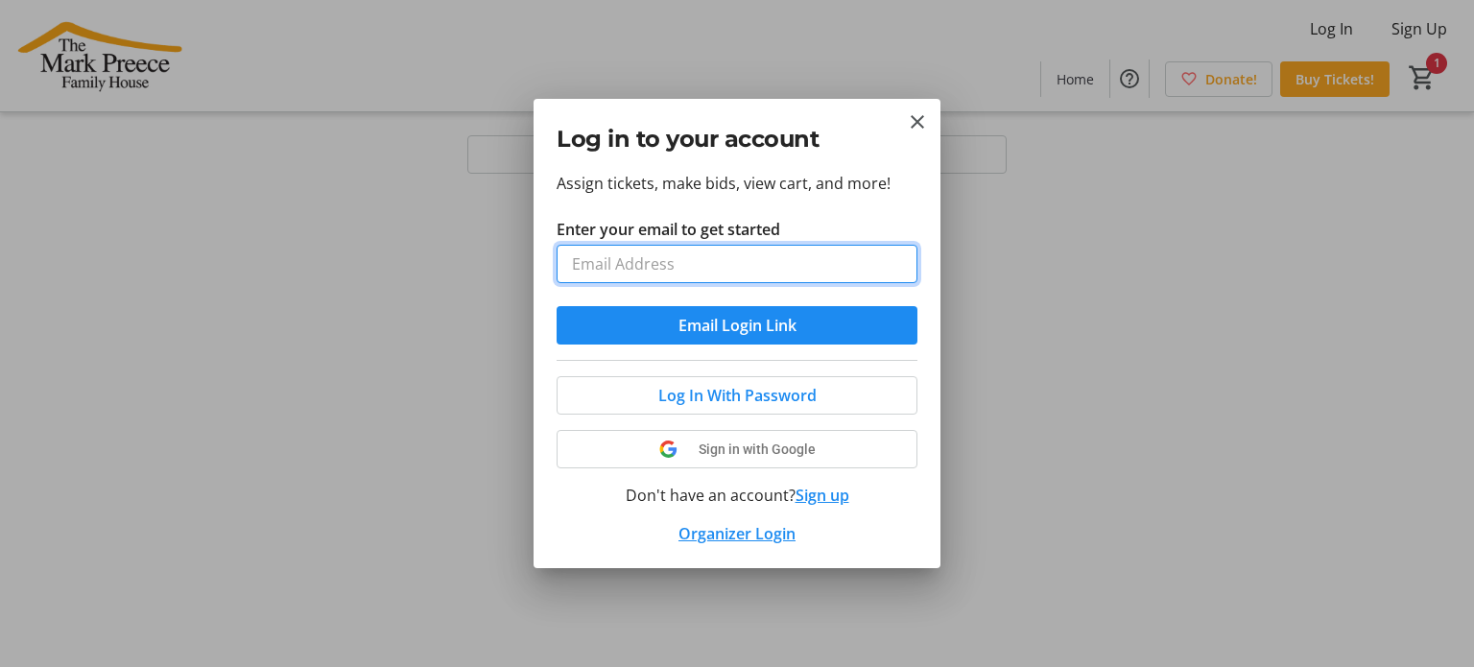
click at [797, 253] on input "Enter your email to get started" at bounding box center [737, 264] width 361 height 38
type input "mhatt@markpreecehouse.ca"
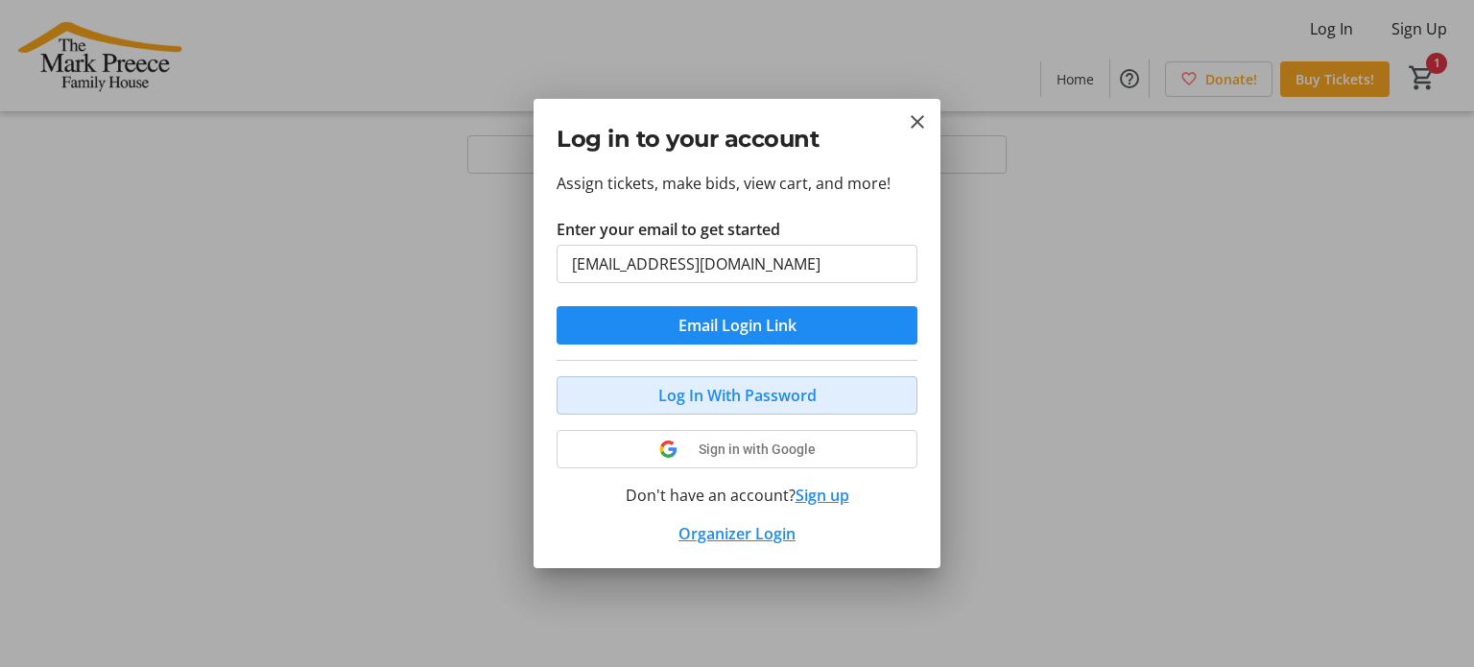
click at [754, 386] on span "Log In With Password" at bounding box center [737, 395] width 158 height 23
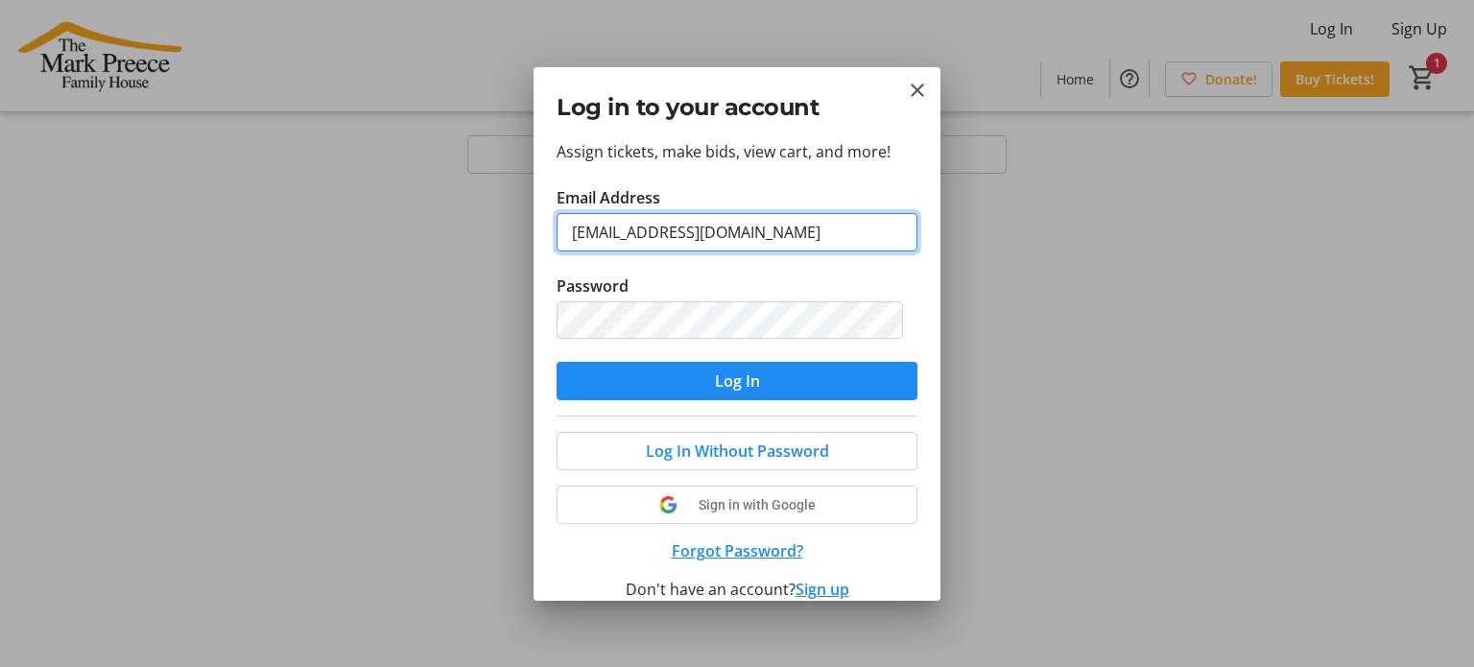
click at [787, 228] on input "pmajcher@markpreecehouse.ca" at bounding box center [737, 232] width 361 height 38
drag, startPoint x: 636, startPoint y: 227, endPoint x: 355, endPoint y: 176, distance: 285.9
click at [445, 226] on div "Log in to your account Assign tickets, make bids, view cart, and more! Email Ad…" at bounding box center [737, 333] width 1474 height 667
type input "mhatt@markpreecehouse.ca"
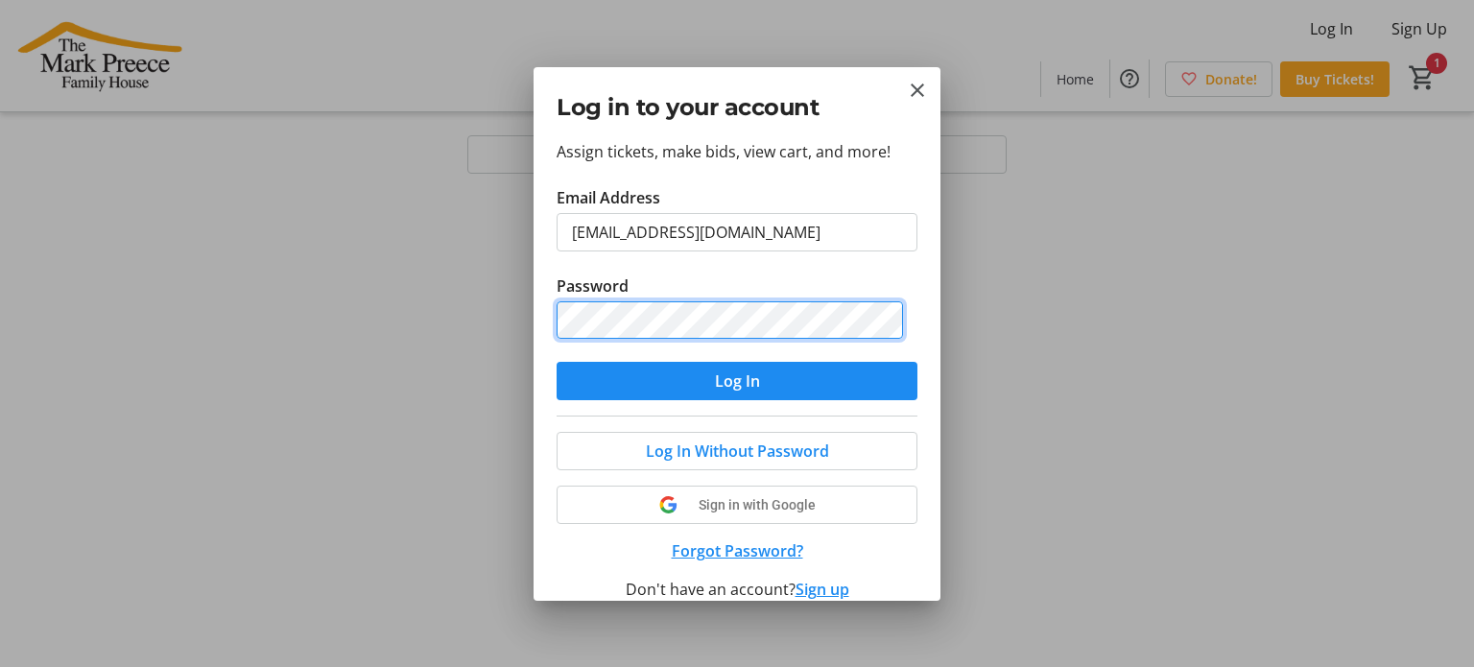
click at [440, 299] on div "Log in to your account Assign tickets, make bids, view cart, and more! Email Ad…" at bounding box center [737, 333] width 1474 height 667
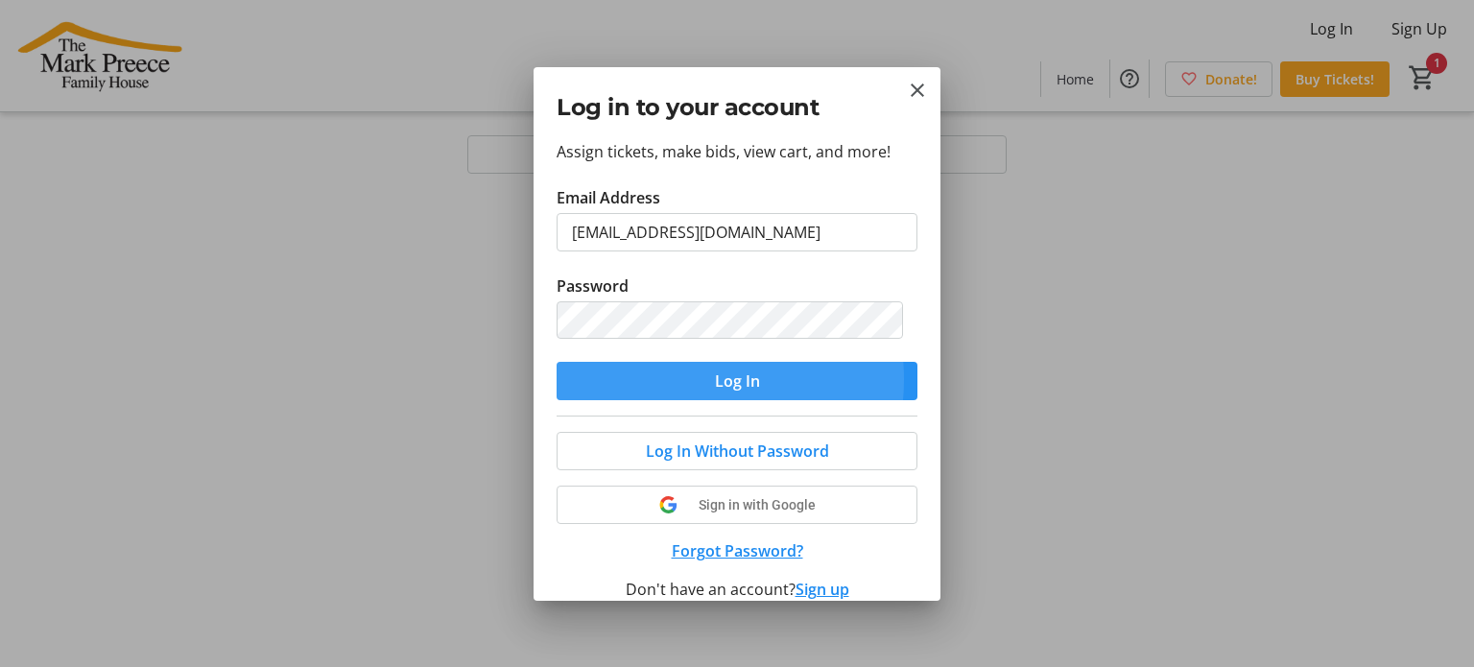
click at [650, 379] on span "submit" at bounding box center [737, 381] width 361 height 46
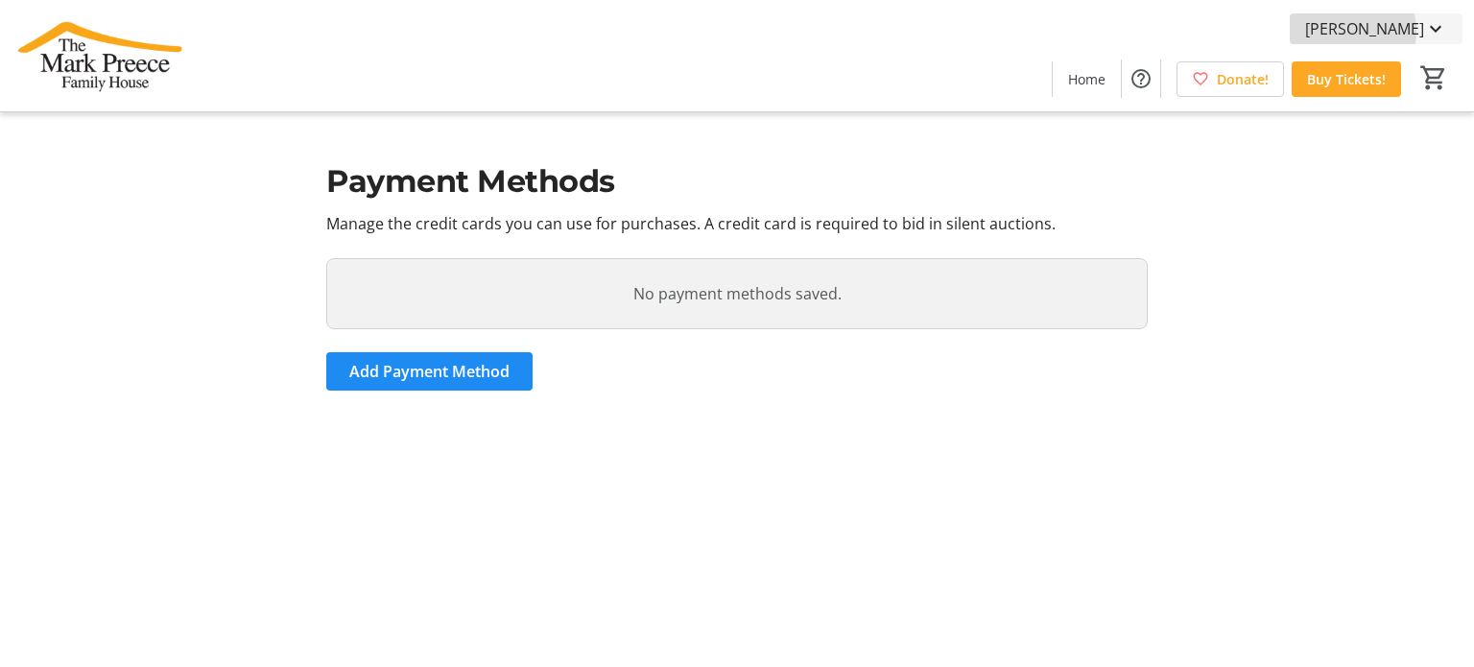
click at [1386, 31] on span "[PERSON_NAME]" at bounding box center [1364, 28] width 119 height 23
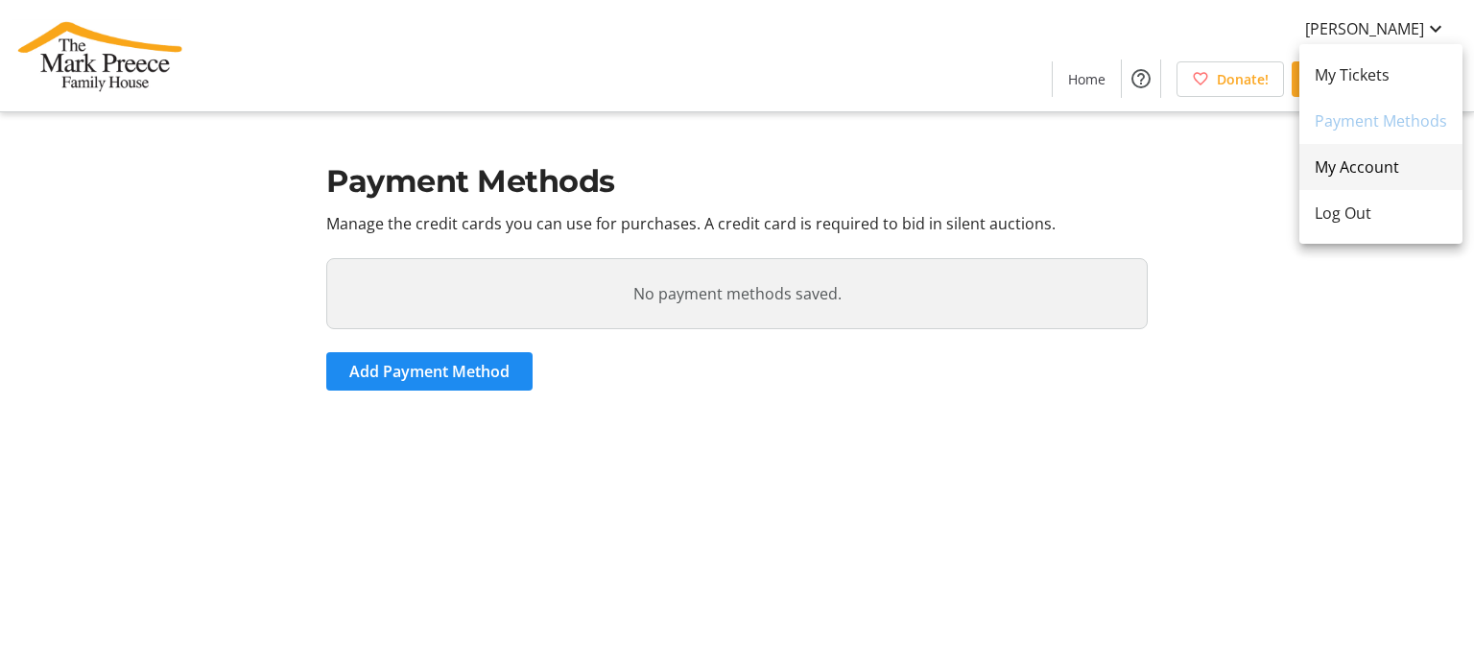
click at [1374, 154] on link "My Account" at bounding box center [1380, 167] width 163 height 46
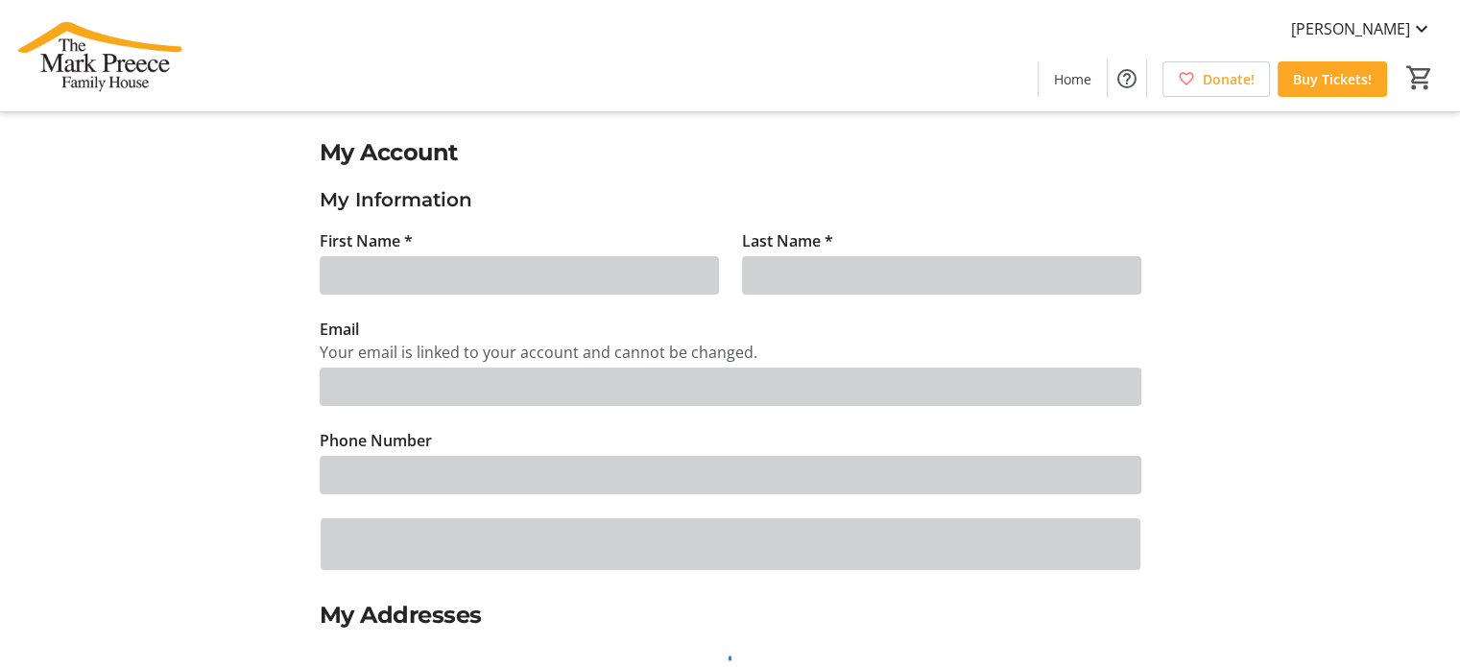
type input "Mary"
type input "Hatt"
type input "mhatt@markpreecehouse.ca"
type input "(905) 529-0770"
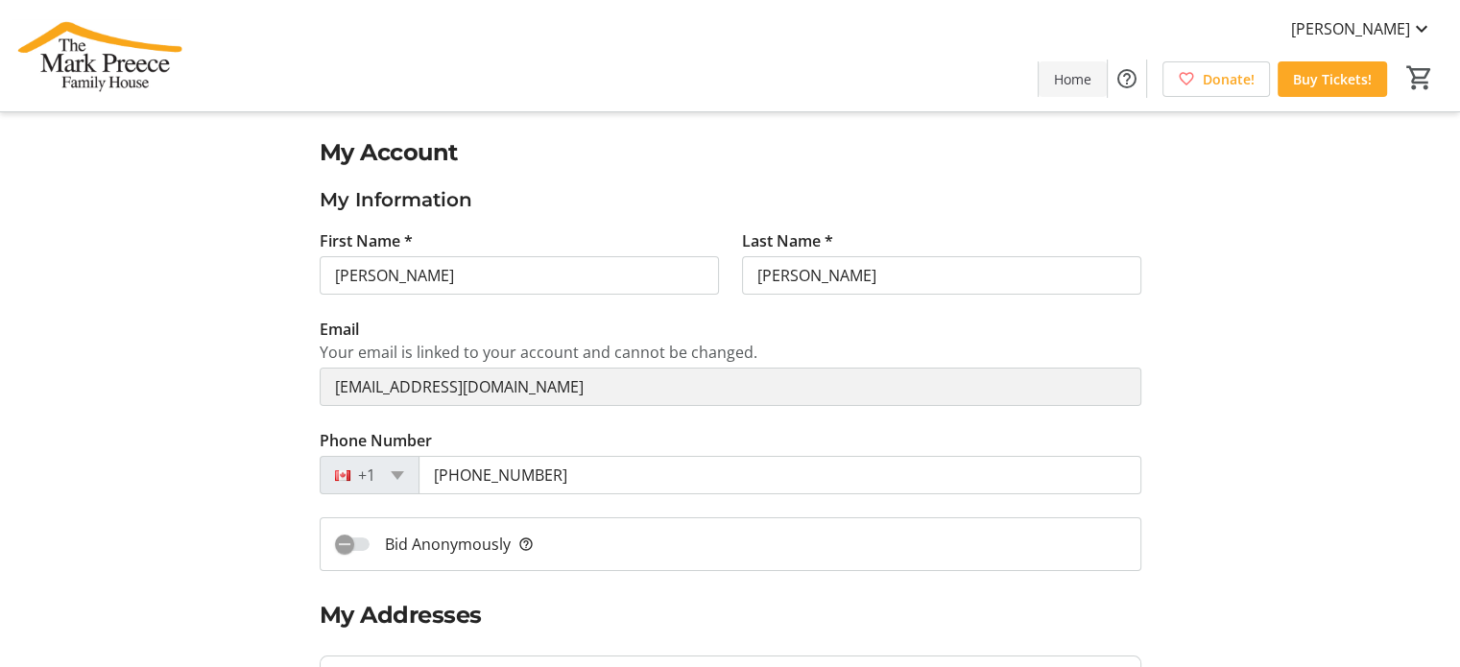
click at [1064, 69] on span "Home" at bounding box center [1072, 79] width 37 height 20
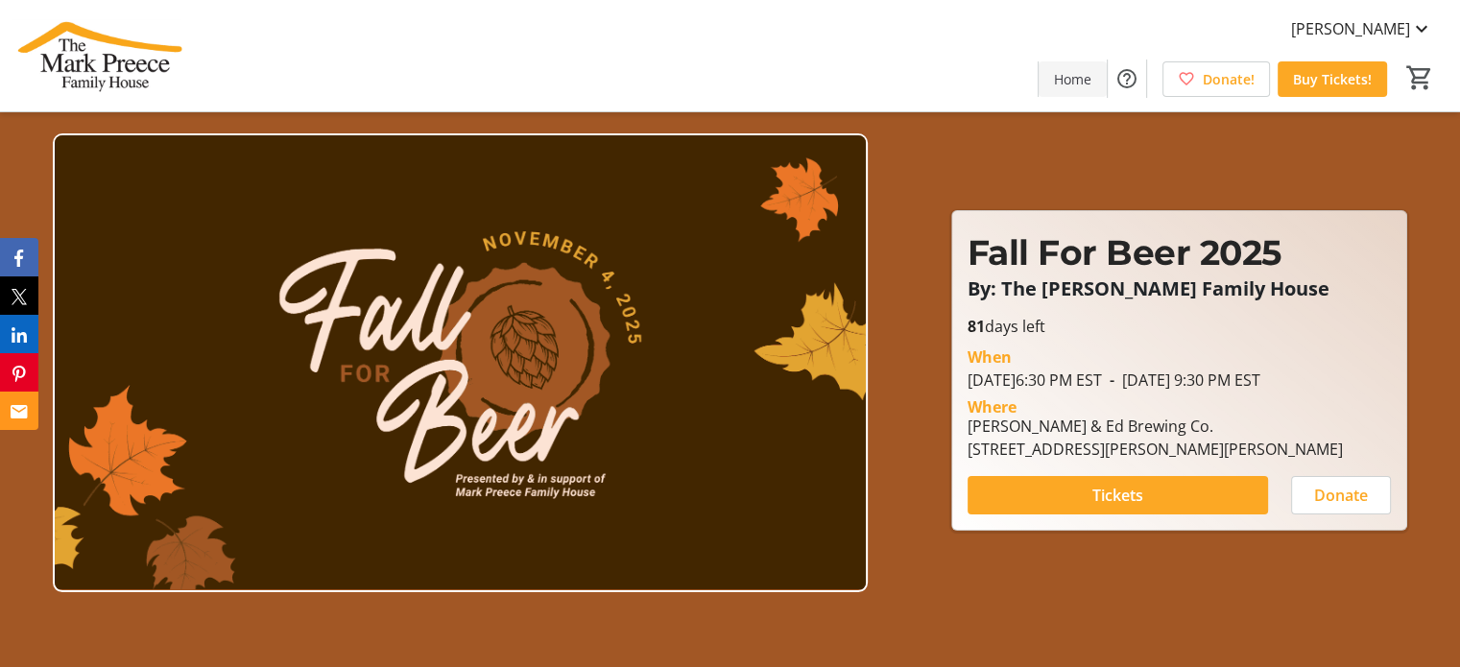
click at [1098, 78] on span at bounding box center [1072, 79] width 68 height 46
click at [1390, 22] on span "[PERSON_NAME]" at bounding box center [1350, 28] width 119 height 23
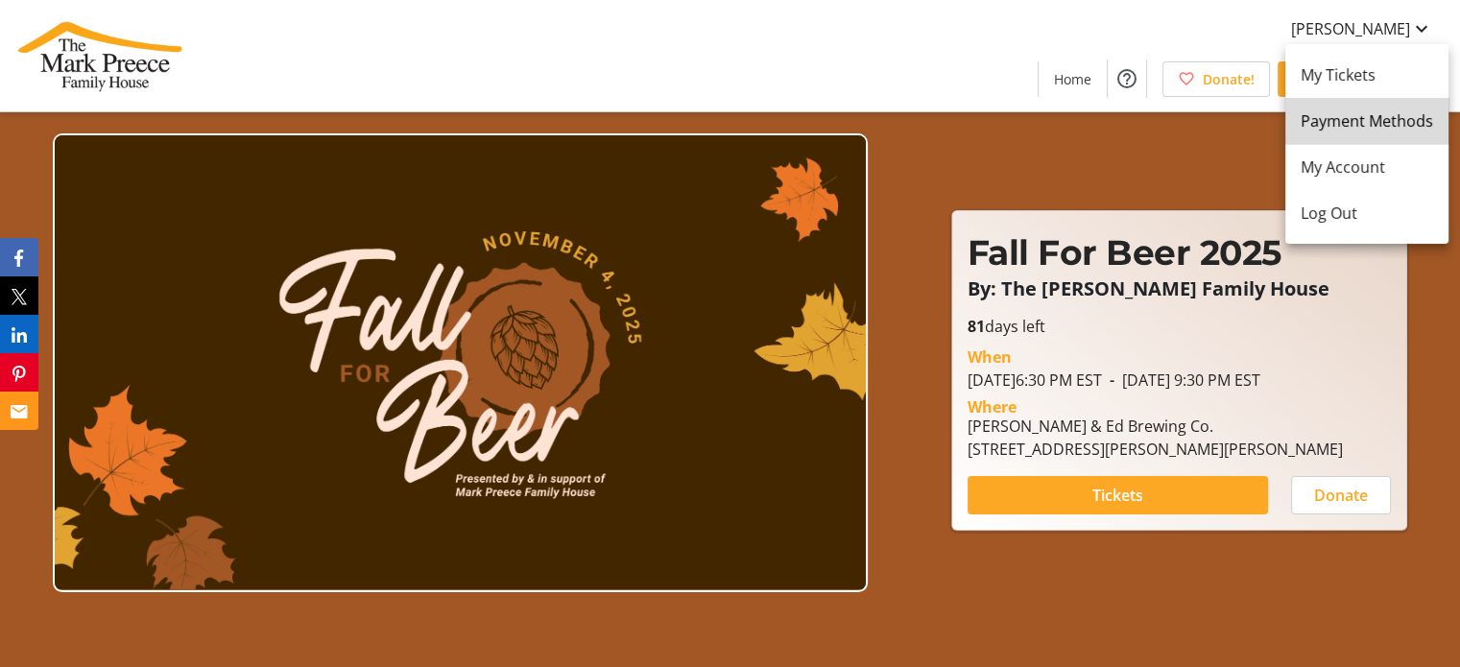
click at [1373, 118] on span "Payment Methods" at bounding box center [1366, 120] width 132 height 23
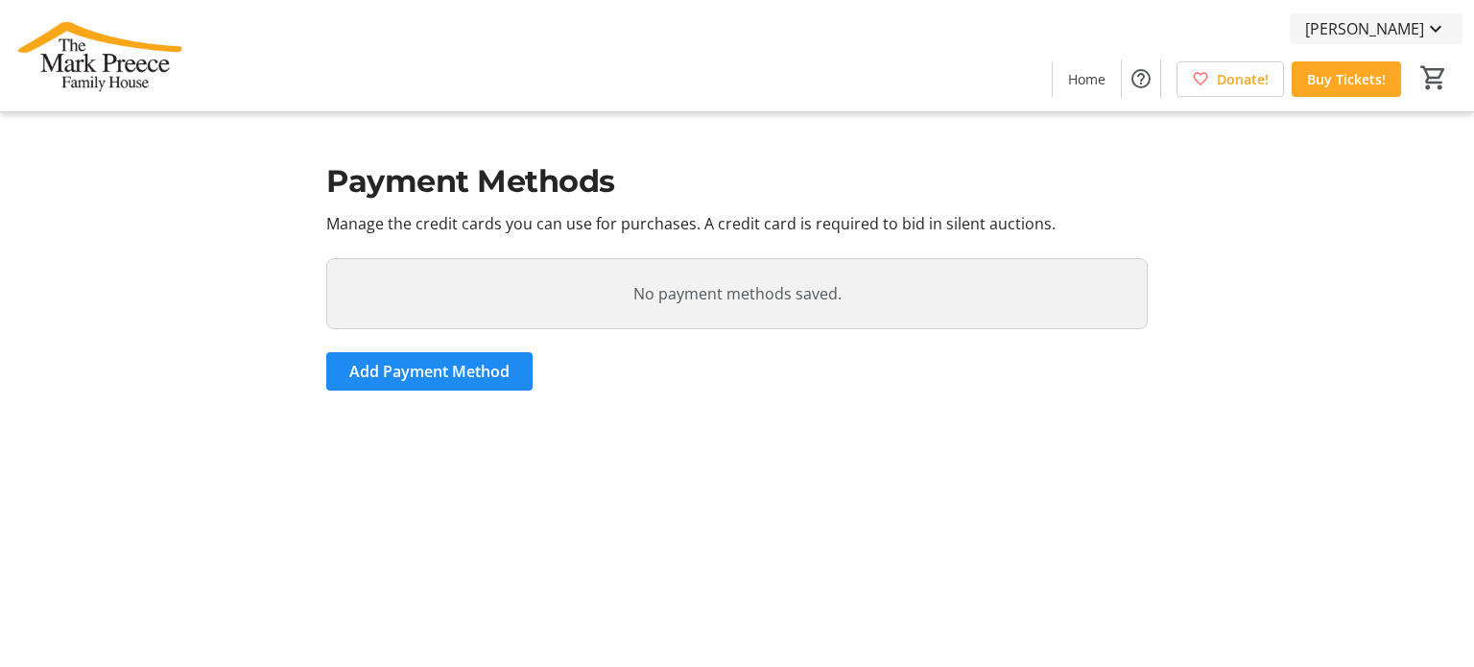
click at [1393, 30] on span "[PERSON_NAME]" at bounding box center [1364, 28] width 119 height 23
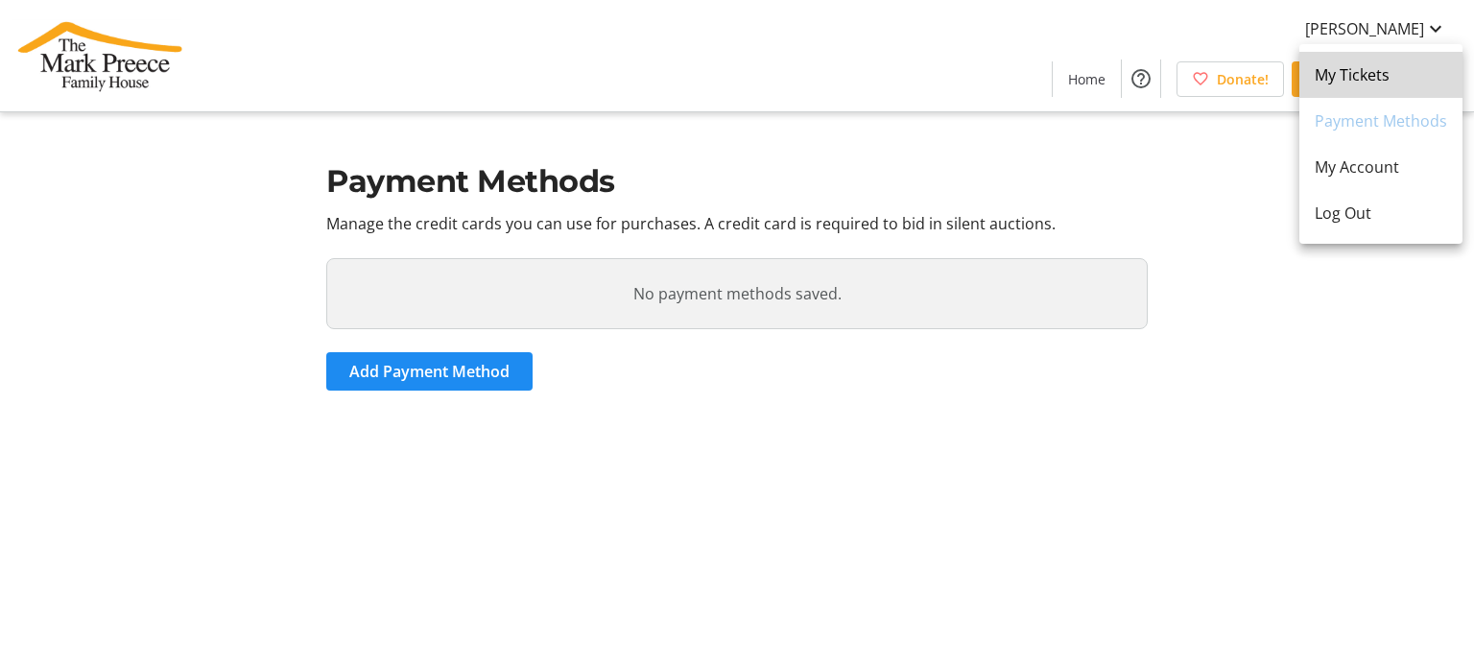
click at [1387, 77] on span "My Tickets" at bounding box center [1381, 74] width 132 height 23
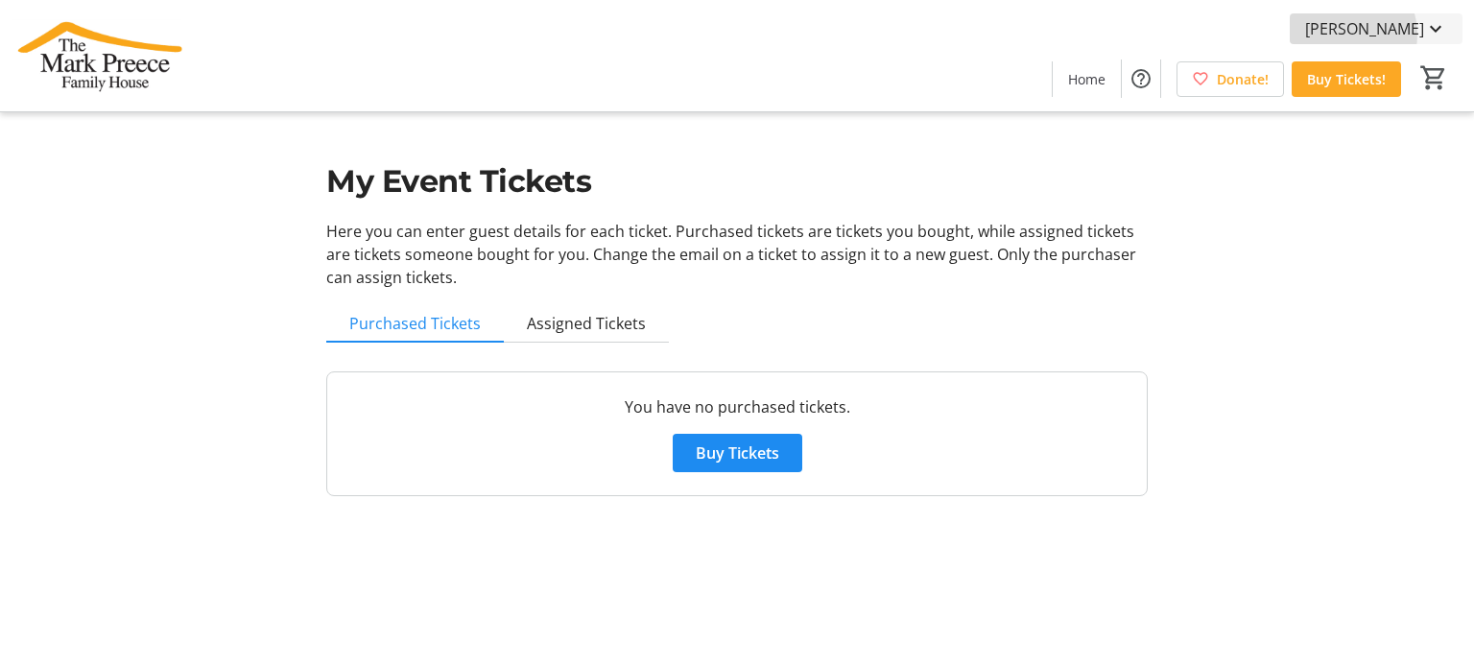
click at [1386, 35] on span "[PERSON_NAME]" at bounding box center [1364, 28] width 119 height 23
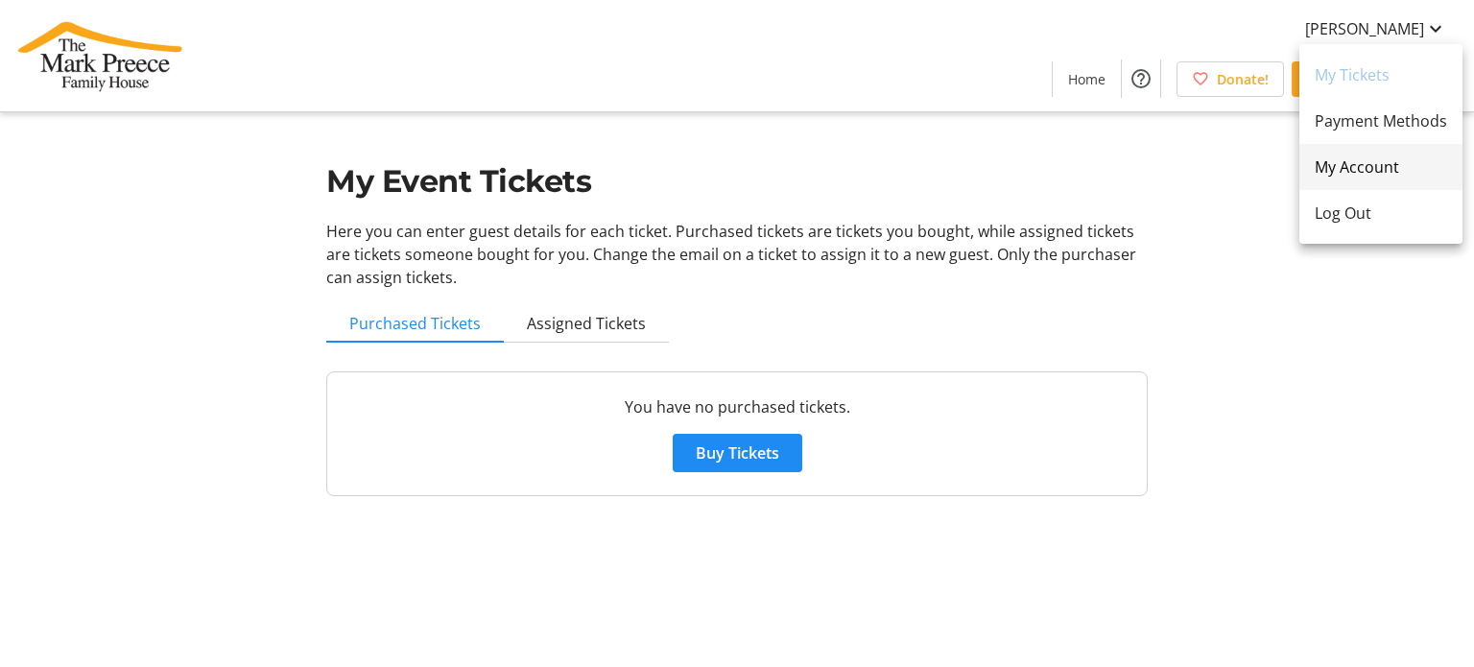
click at [1380, 166] on span "My Account" at bounding box center [1381, 166] width 132 height 23
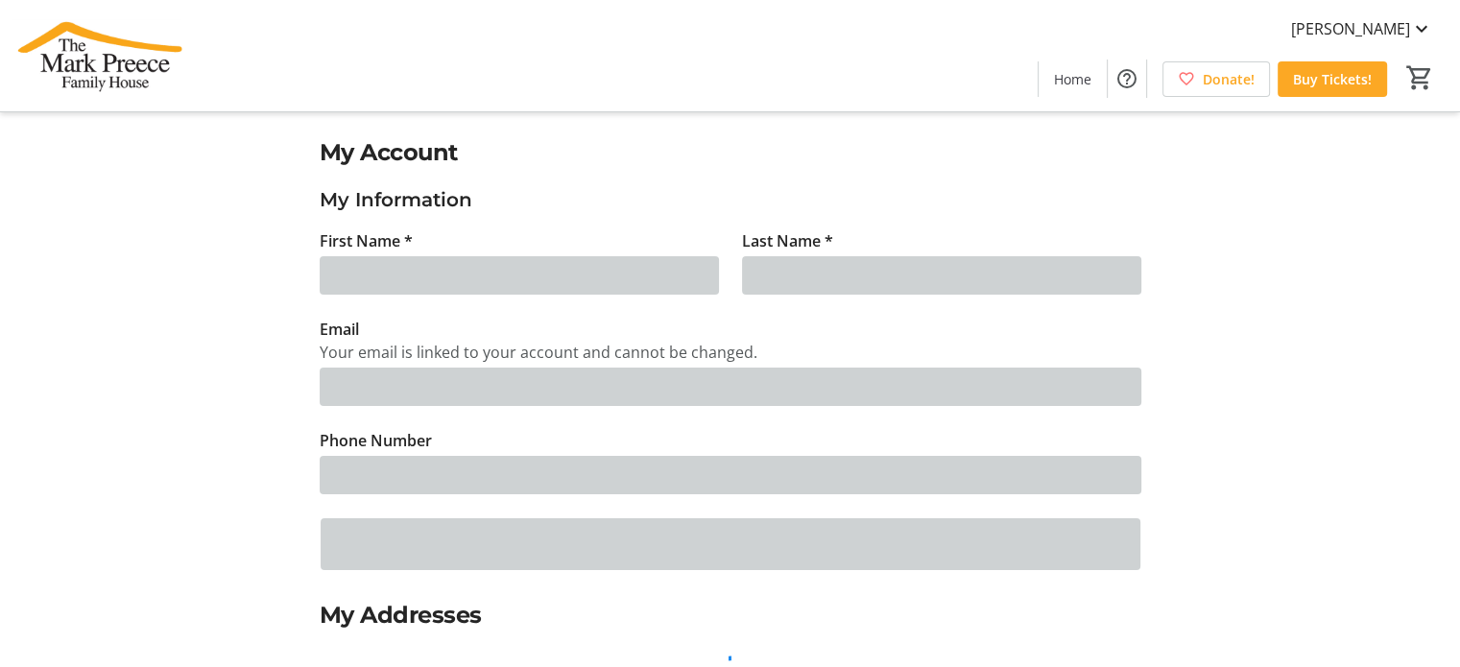
type input "Mary"
type input "Hatt"
type input "mhatt@markpreecehouse.ca"
type input "(905) 529-0770"
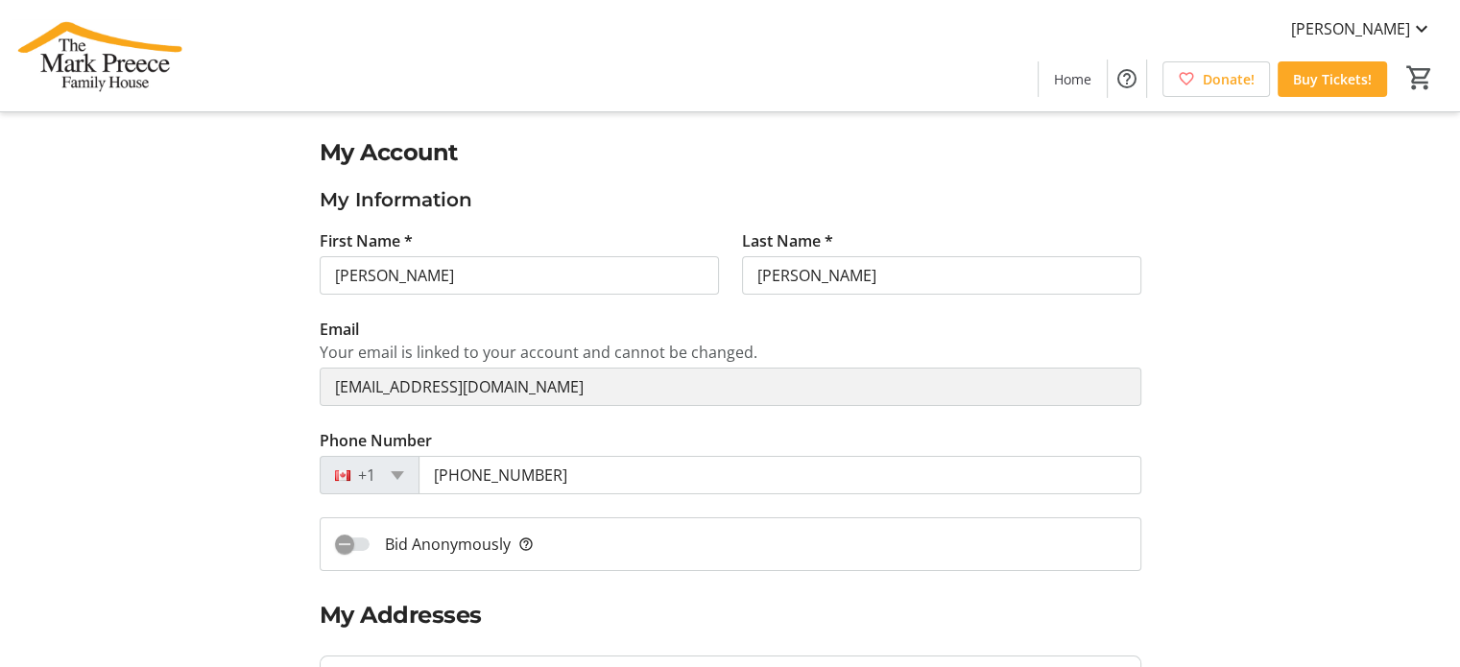
click at [583, 44] on div "Mary Hatt Home Donate! Buy Tickets! 0" at bounding box center [730, 55] width 1460 height 111
click at [100, 22] on img at bounding box center [97, 56] width 171 height 96
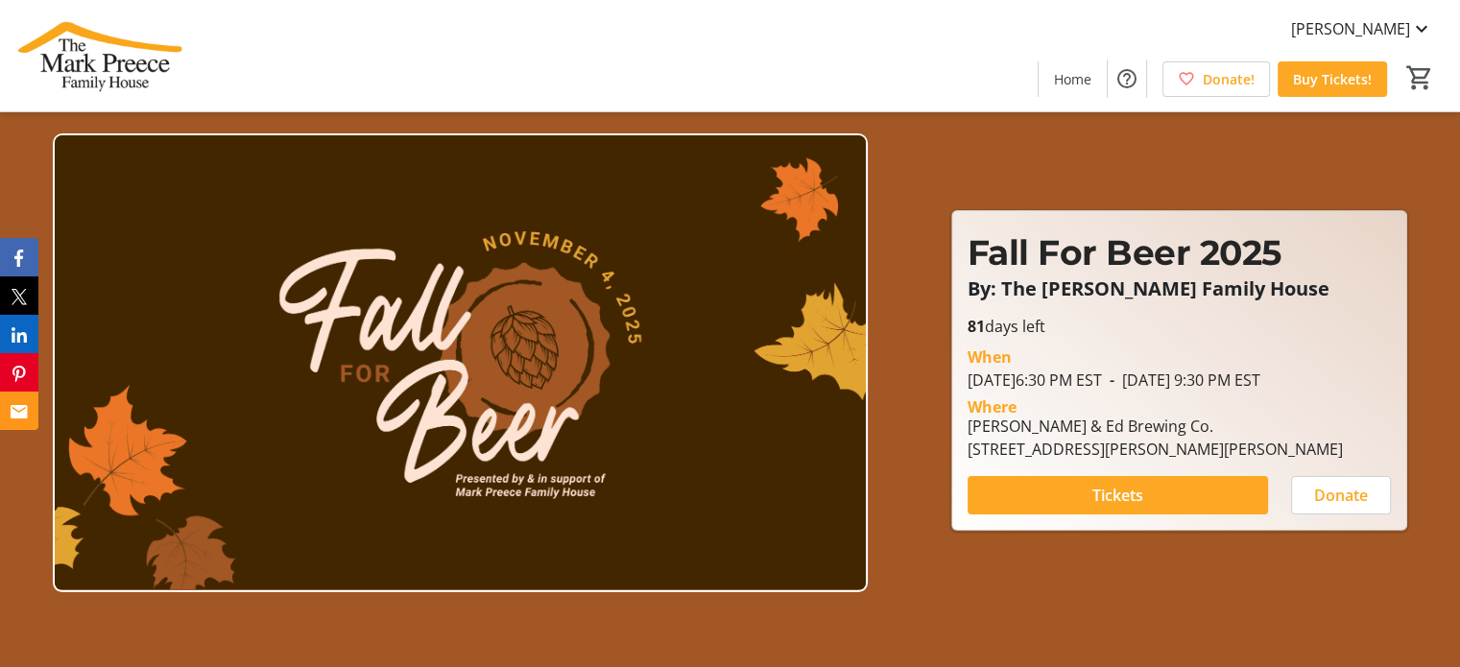
click at [86, 53] on img at bounding box center [97, 56] width 171 height 96
click at [1391, 14] on span at bounding box center [1361, 29] width 173 height 46
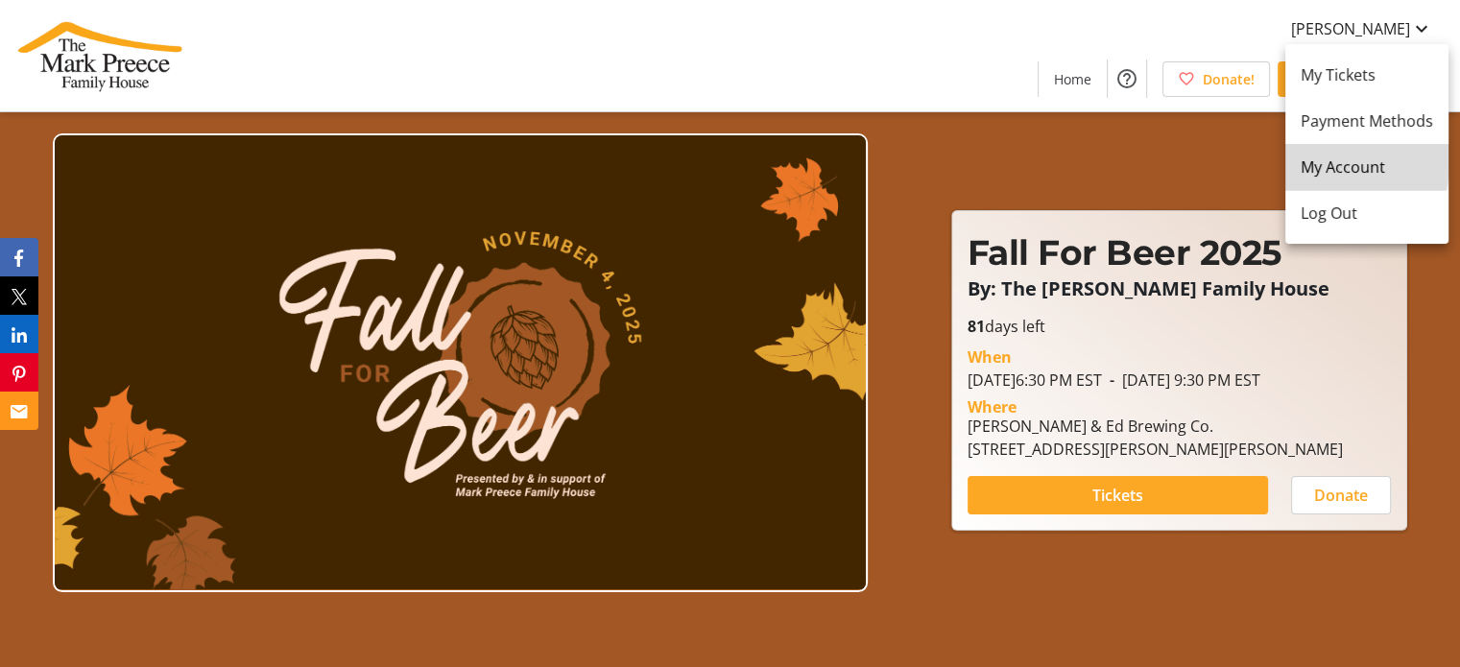
click at [1309, 156] on span "My Account" at bounding box center [1366, 166] width 132 height 23
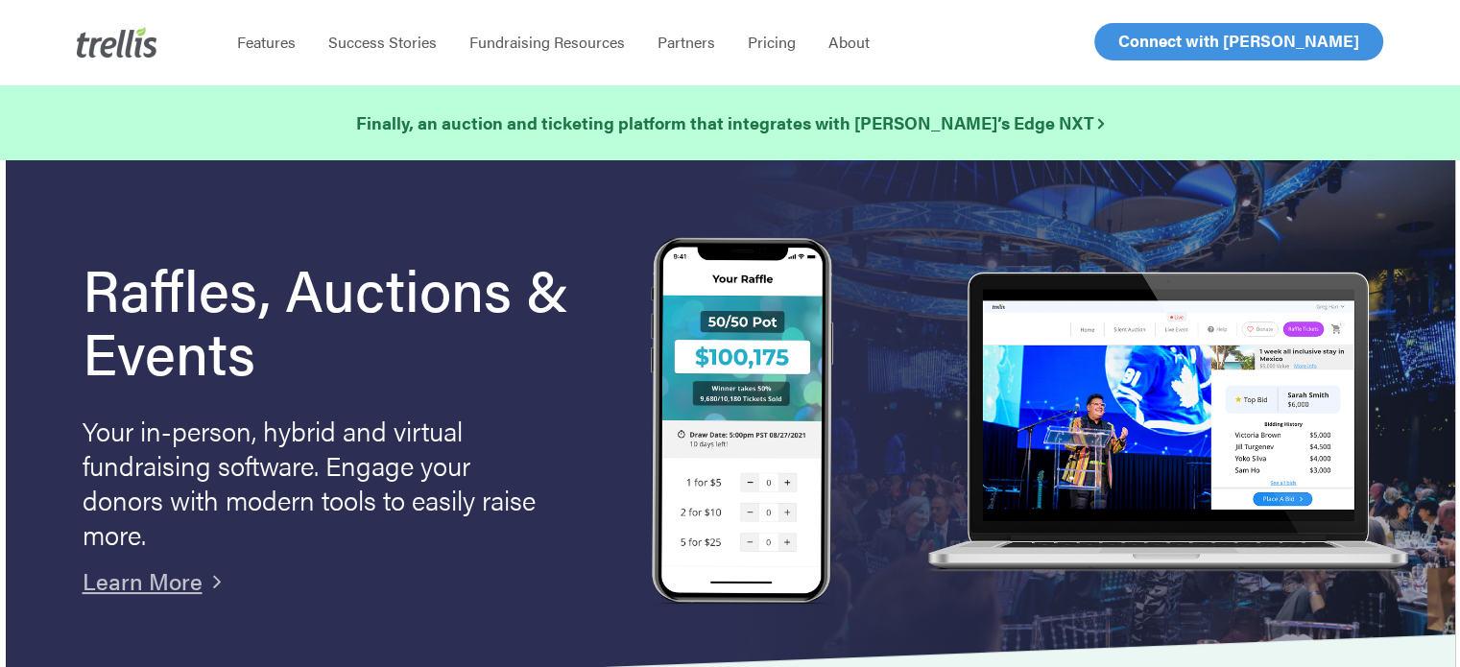
click at [1149, 40] on span "Log In" at bounding box center [1140, 41] width 46 height 23
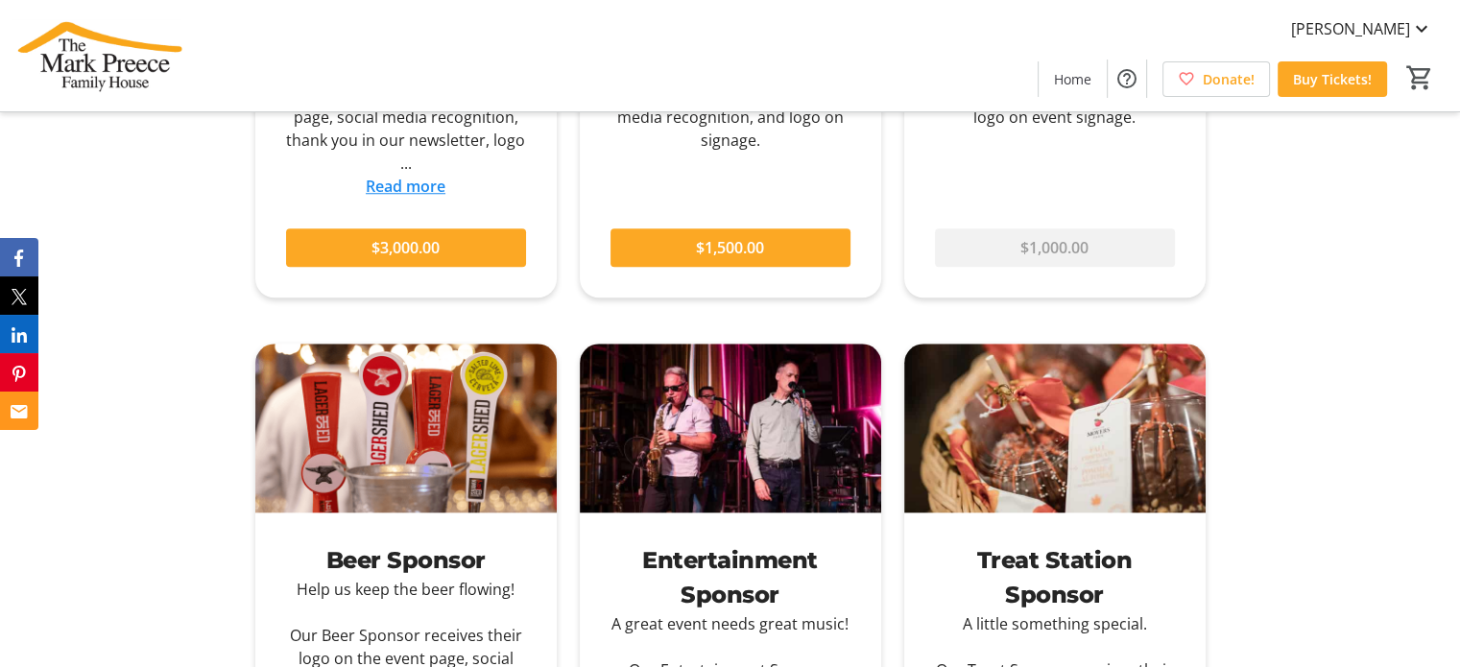
scroll to position [2015, 0]
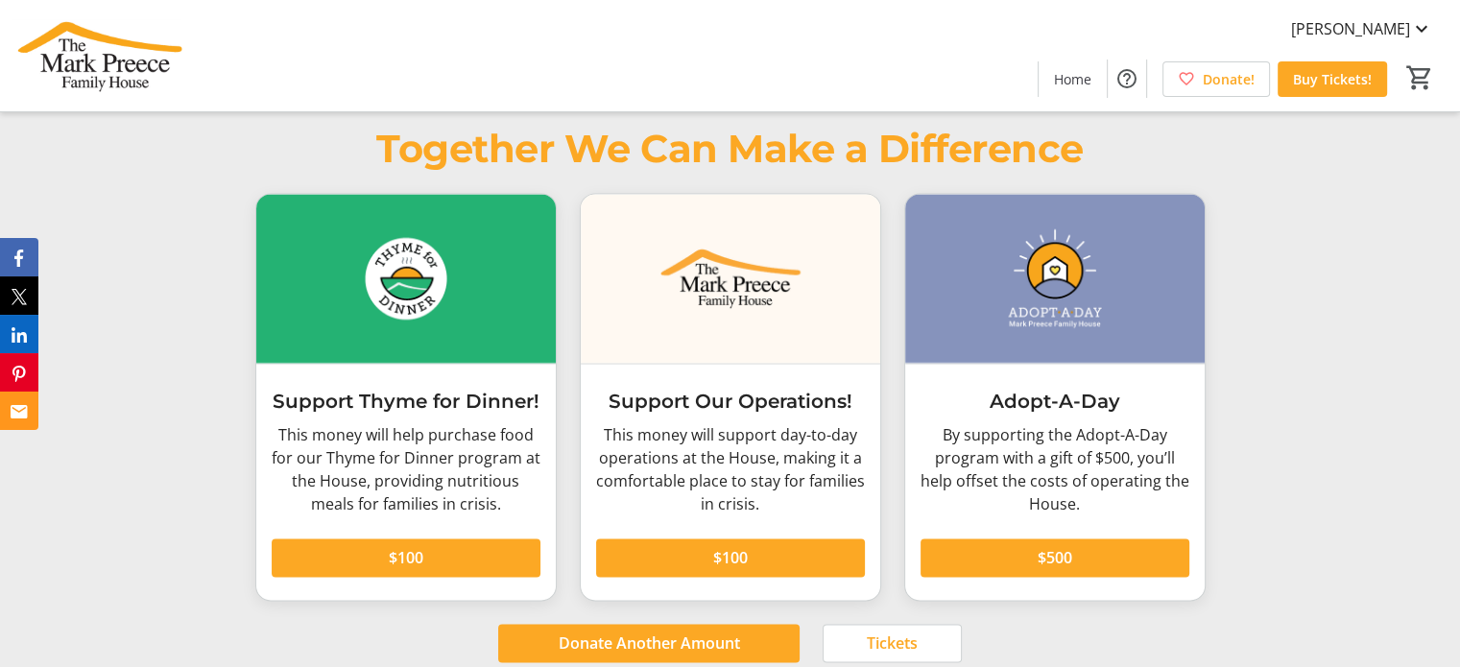
scroll to position [2879, 0]
